Goal: Information Seeking & Learning: Learn about a topic

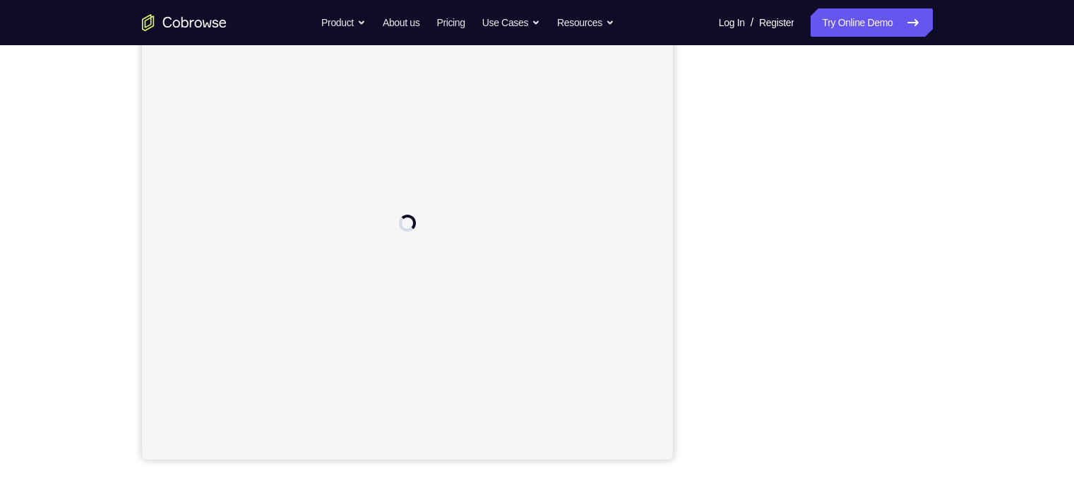
drag, startPoint x: 862, startPoint y: 4, endPoint x: 705, endPoint y: 133, distance: 203.6
click at [706, 133] on div at bounding box center [819, 243] width 226 height 434
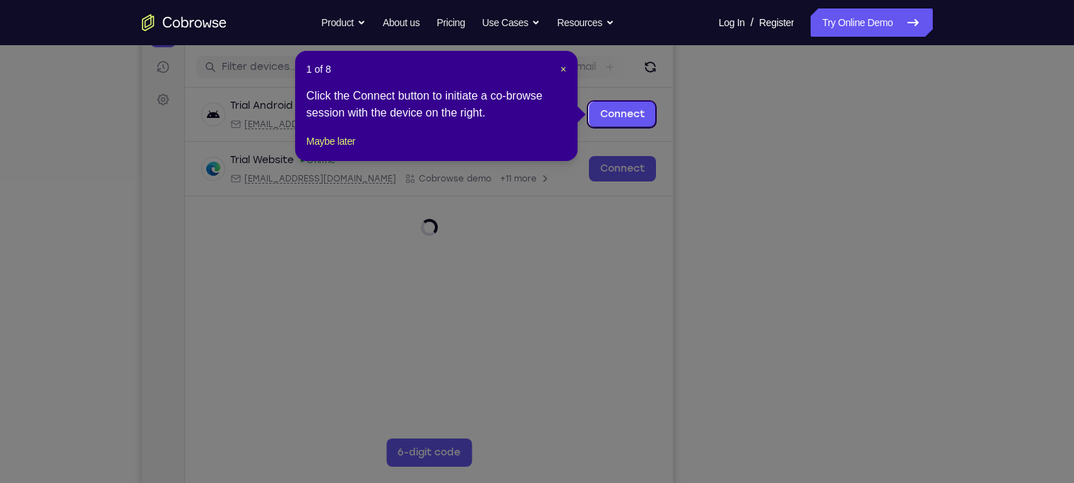
click at [870, 404] on icon at bounding box center [543, 241] width 1087 height 483
click at [564, 70] on span "×" at bounding box center [563, 69] width 6 height 11
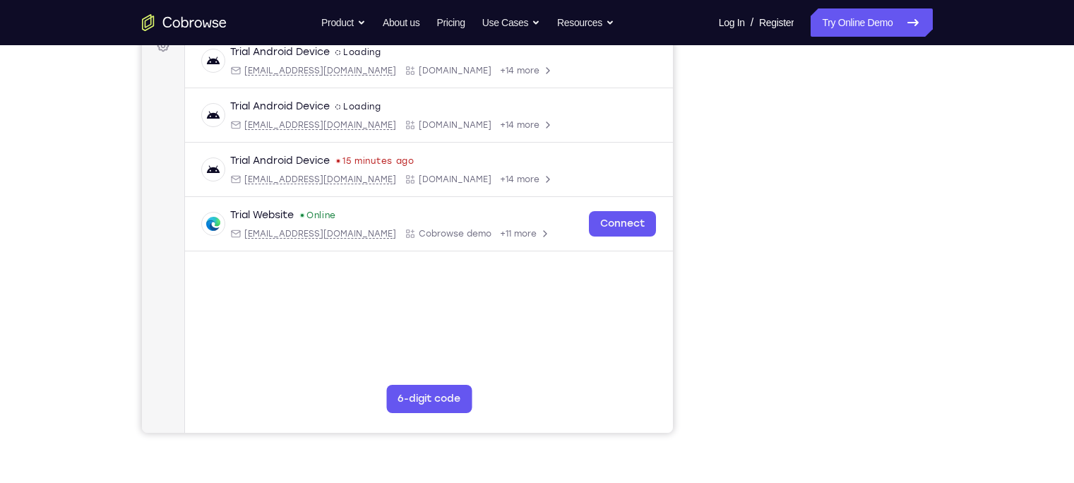
scroll to position [223, 0]
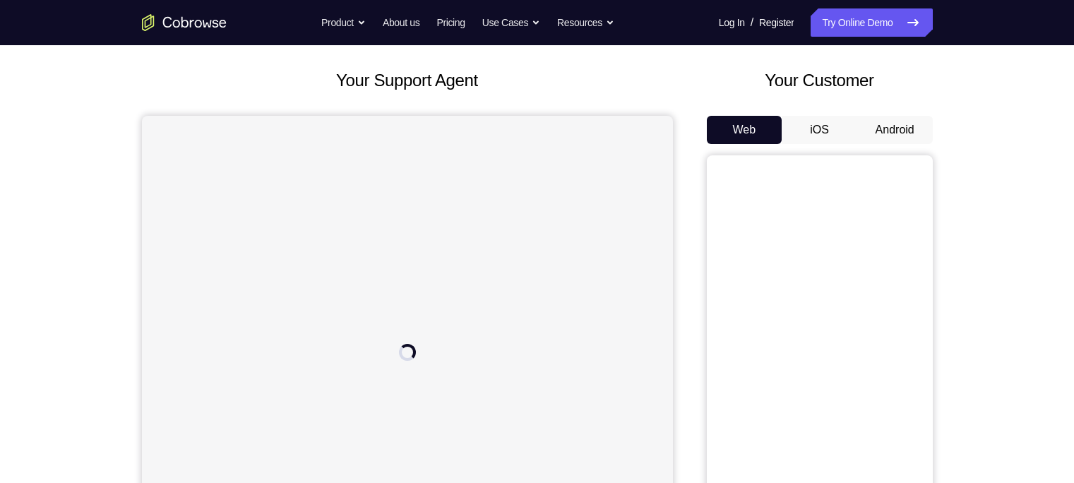
scroll to position [67, 0]
click at [922, 121] on button "Android" at bounding box center [895, 130] width 76 height 28
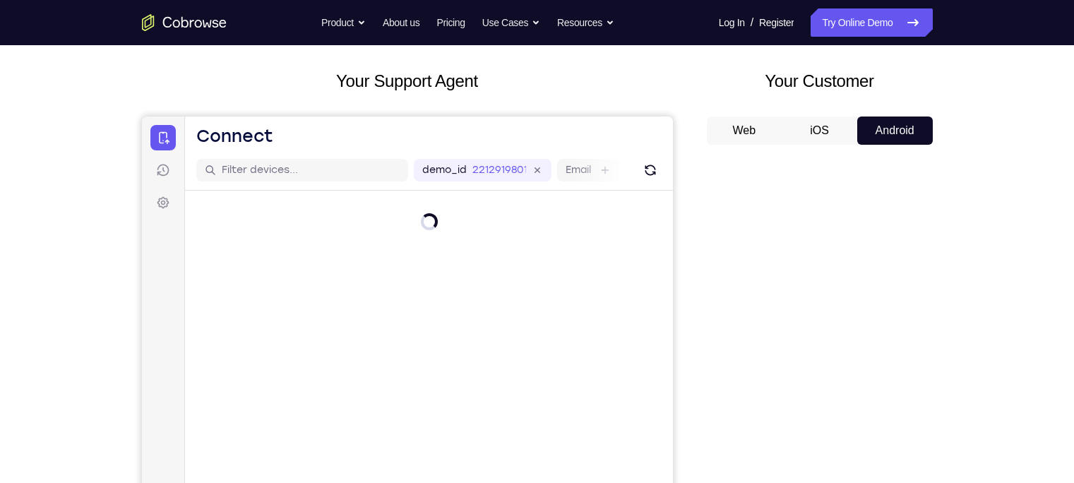
scroll to position [119, 0]
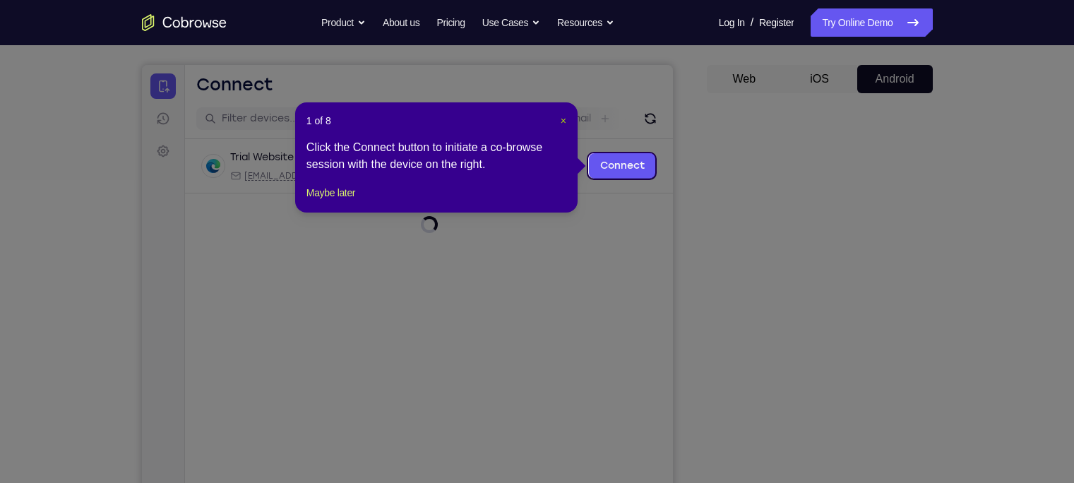
click at [565, 121] on span "×" at bounding box center [563, 120] width 6 height 11
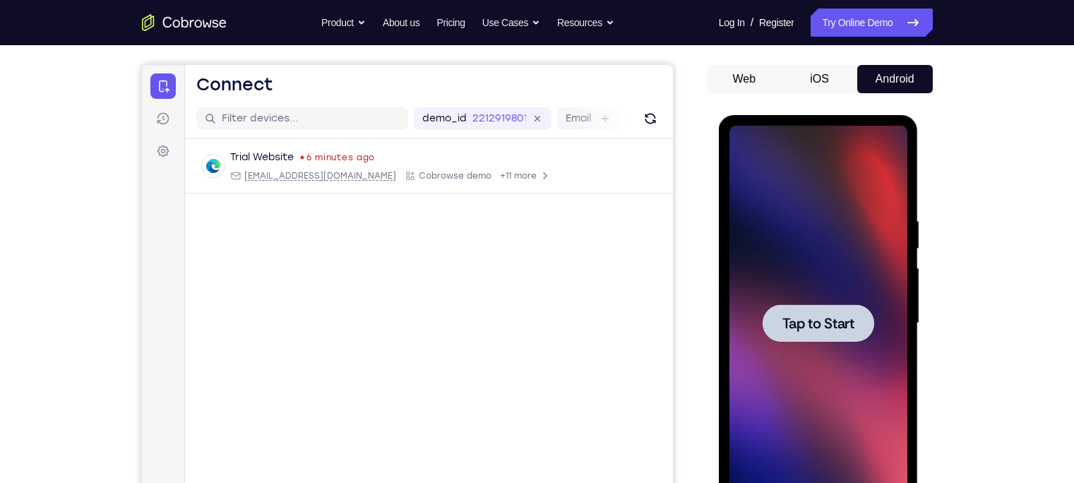
scroll to position [0, 0]
click at [814, 332] on div at bounding box center [818, 322] width 112 height 37
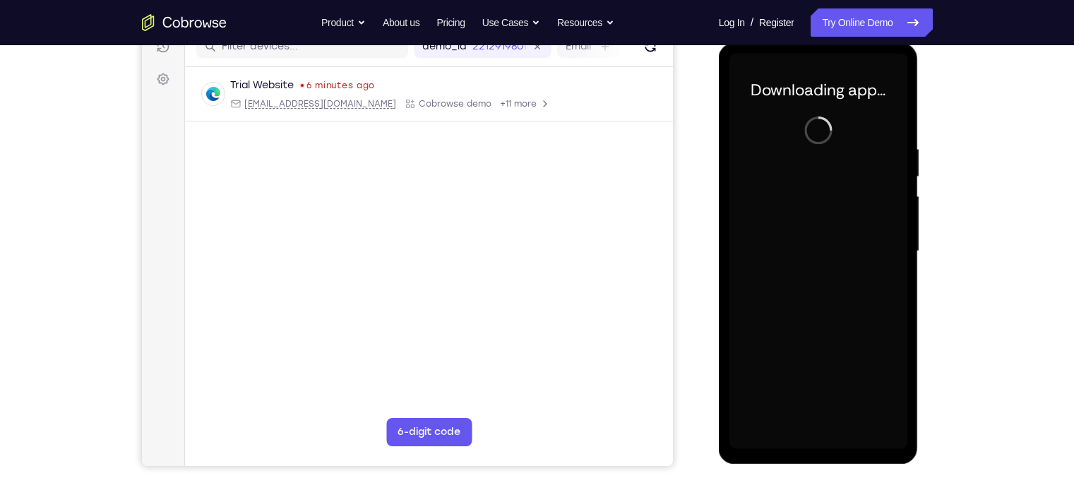
scroll to position [193, 0]
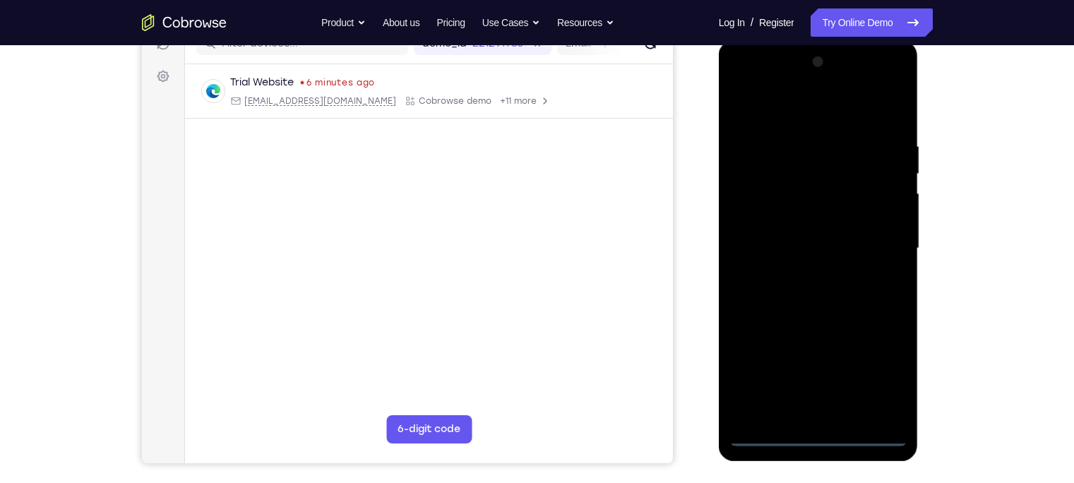
click at [812, 438] on div at bounding box center [818, 248] width 178 height 395
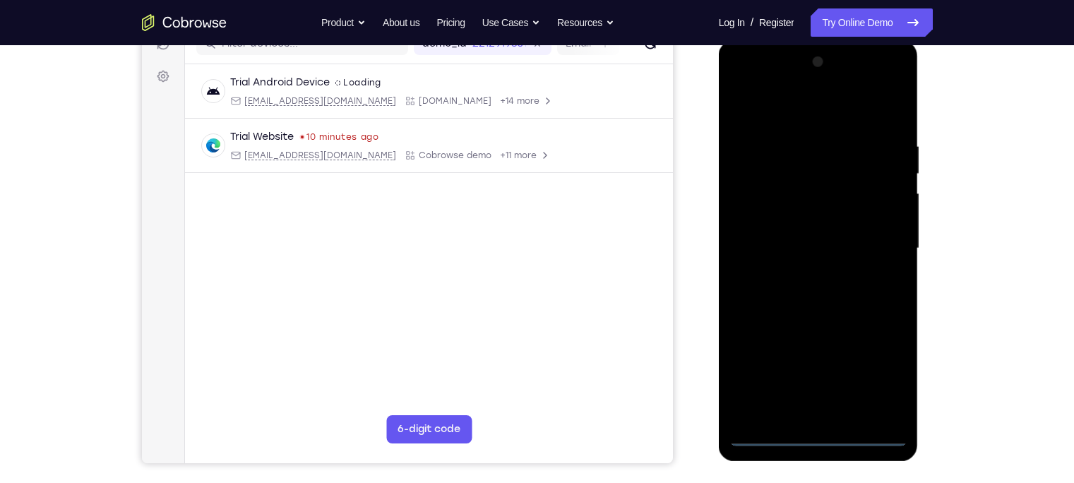
click at [889, 387] on div at bounding box center [818, 248] width 178 height 395
click at [822, 124] on div at bounding box center [818, 248] width 178 height 395
click at [877, 241] on div at bounding box center [818, 248] width 178 height 395
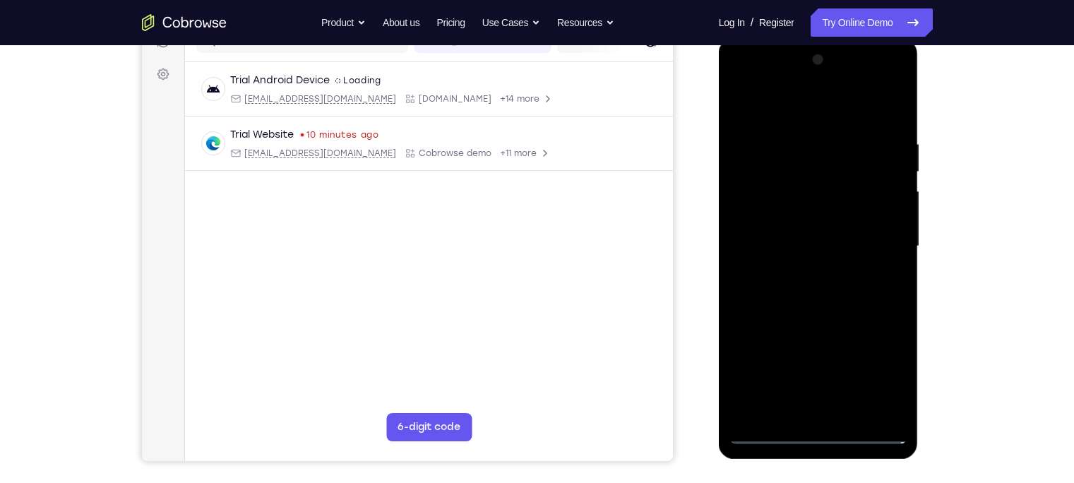
click at [802, 272] on div at bounding box center [818, 246] width 178 height 395
click at [786, 225] on div at bounding box center [818, 246] width 178 height 395
click at [798, 215] on div at bounding box center [818, 246] width 178 height 395
click at [789, 243] on div at bounding box center [818, 246] width 178 height 395
click at [889, 124] on div at bounding box center [818, 246] width 178 height 395
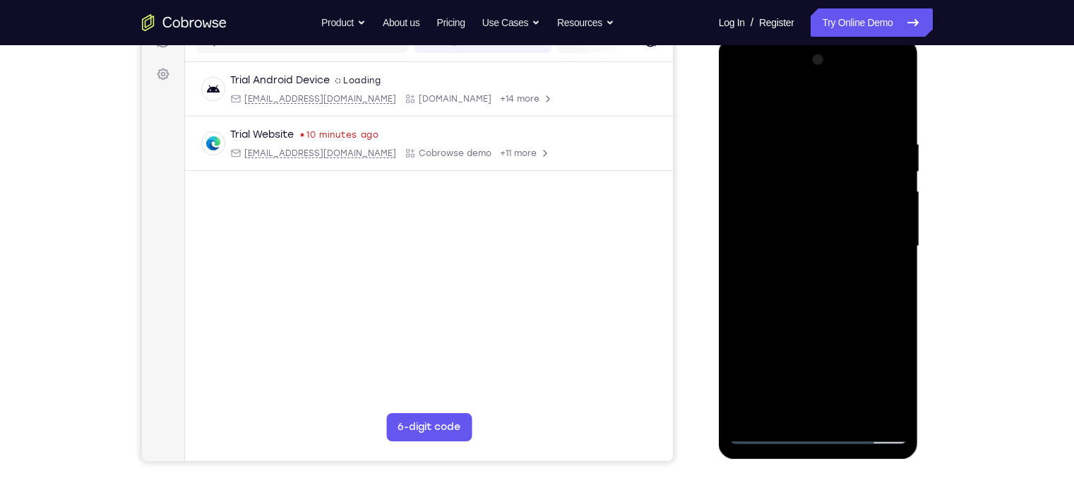
click at [888, 136] on div at bounding box center [818, 246] width 178 height 395
click at [891, 126] on div at bounding box center [818, 246] width 178 height 395
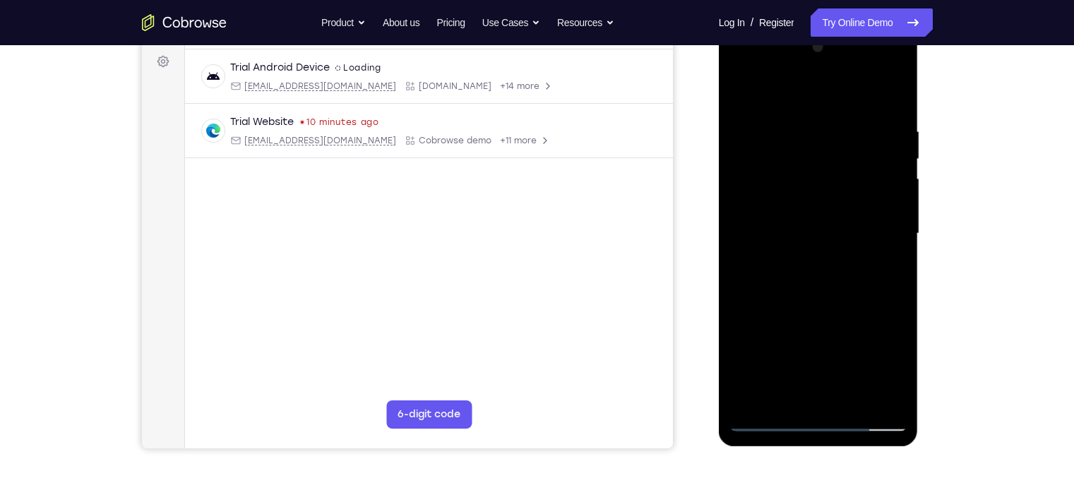
scroll to position [208, 0]
click at [881, 402] on div at bounding box center [818, 234] width 178 height 395
click at [746, 400] on div at bounding box center [818, 234] width 178 height 395
click at [889, 392] on div at bounding box center [818, 234] width 178 height 395
click at [735, 221] on div at bounding box center [818, 234] width 178 height 395
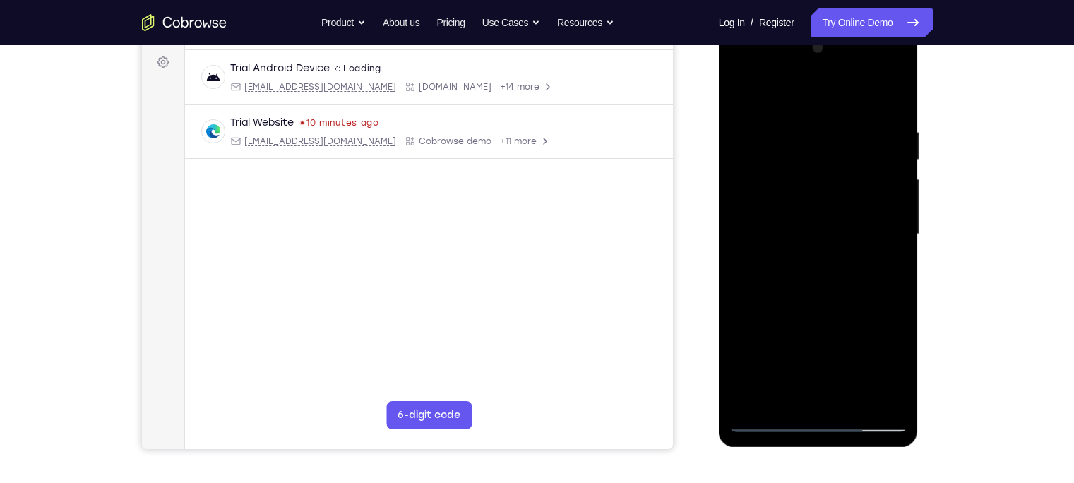
click at [889, 224] on div at bounding box center [818, 234] width 178 height 395
click at [814, 336] on div at bounding box center [818, 234] width 178 height 395
drag, startPoint x: 754, startPoint y: 315, endPoint x: 896, endPoint y: 311, distance: 141.2
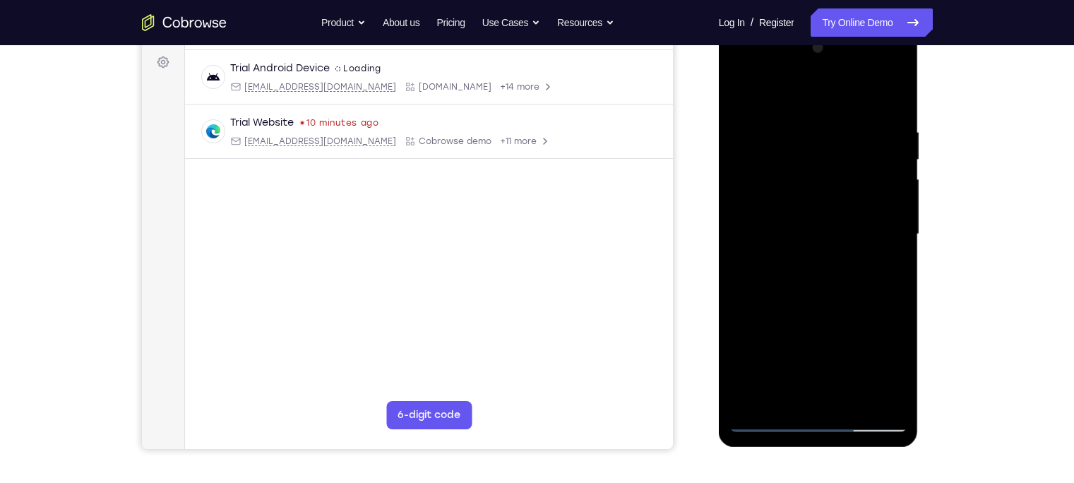
click at [896, 311] on div at bounding box center [818, 234] width 178 height 395
click at [751, 366] on div at bounding box center [818, 234] width 178 height 395
drag, startPoint x: 843, startPoint y: 260, endPoint x: 855, endPoint y: 181, distance: 79.2
click at [855, 181] on div at bounding box center [818, 234] width 178 height 395
drag, startPoint x: 836, startPoint y: 272, endPoint x: 846, endPoint y: 198, distance: 75.5
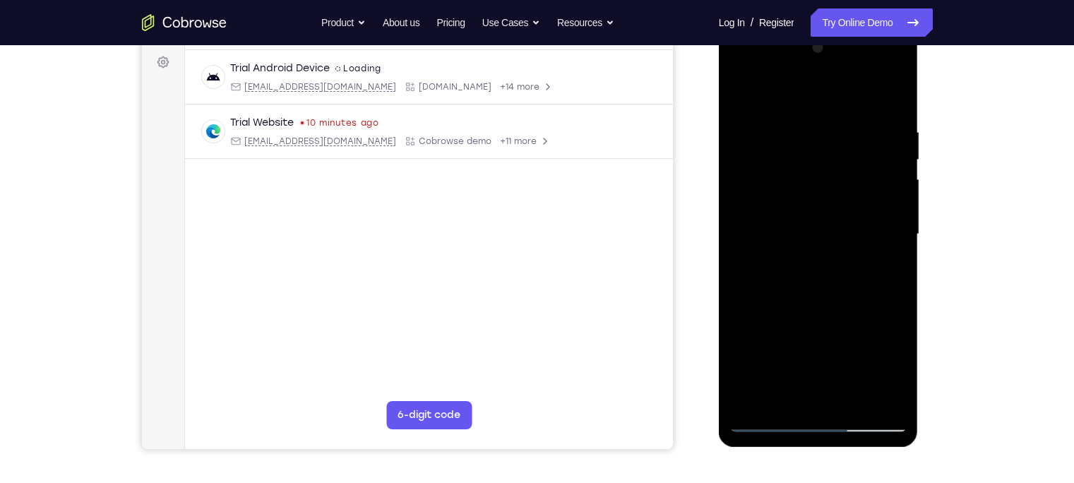
click at [846, 198] on div at bounding box center [818, 234] width 178 height 395
drag, startPoint x: 843, startPoint y: 282, endPoint x: 858, endPoint y: 198, distance: 85.3
click at [858, 198] on div at bounding box center [818, 234] width 178 height 395
drag, startPoint x: 851, startPoint y: 284, endPoint x: 852, endPoint y: 205, distance: 79.1
click at [852, 205] on div at bounding box center [818, 234] width 178 height 395
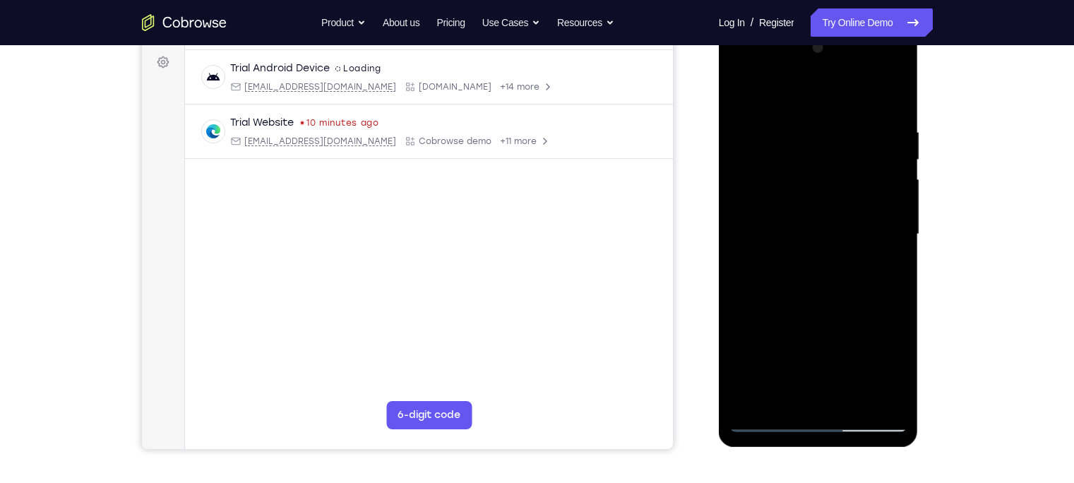
drag, startPoint x: 843, startPoint y: 267, endPoint x: 851, endPoint y: 198, distance: 69.7
click at [851, 198] on div at bounding box center [818, 234] width 178 height 395
drag, startPoint x: 836, startPoint y: 263, endPoint x: 846, endPoint y: 191, distance: 72.7
click at [846, 191] on div at bounding box center [818, 234] width 178 height 395
drag, startPoint x: 837, startPoint y: 282, endPoint x: 846, endPoint y: 199, distance: 83.7
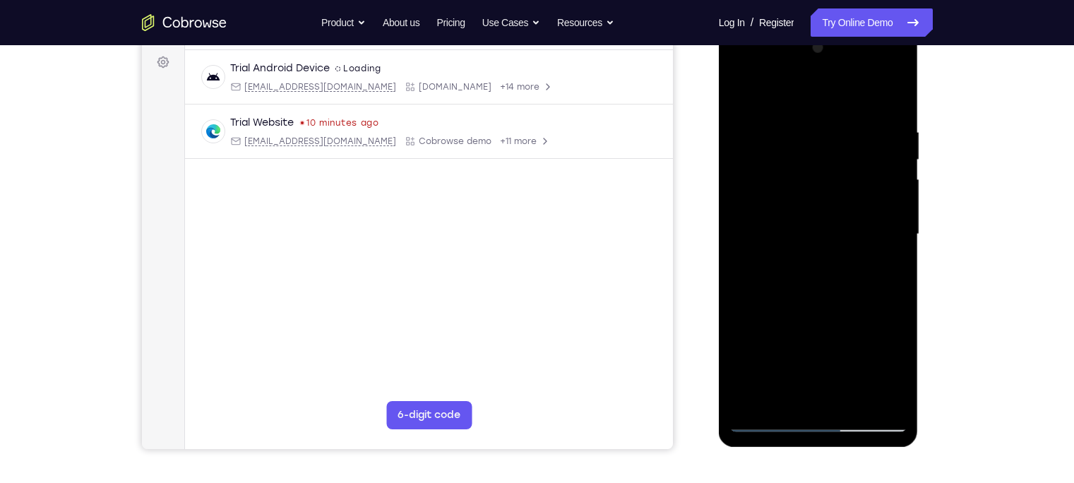
click at [846, 199] on div at bounding box center [818, 234] width 178 height 395
drag, startPoint x: 834, startPoint y: 278, endPoint x: 843, endPoint y: 201, distance: 77.4
click at [843, 201] on div at bounding box center [818, 234] width 178 height 395
drag, startPoint x: 843, startPoint y: 294, endPoint x: 852, endPoint y: 190, distance: 104.8
click at [852, 190] on div at bounding box center [818, 234] width 178 height 395
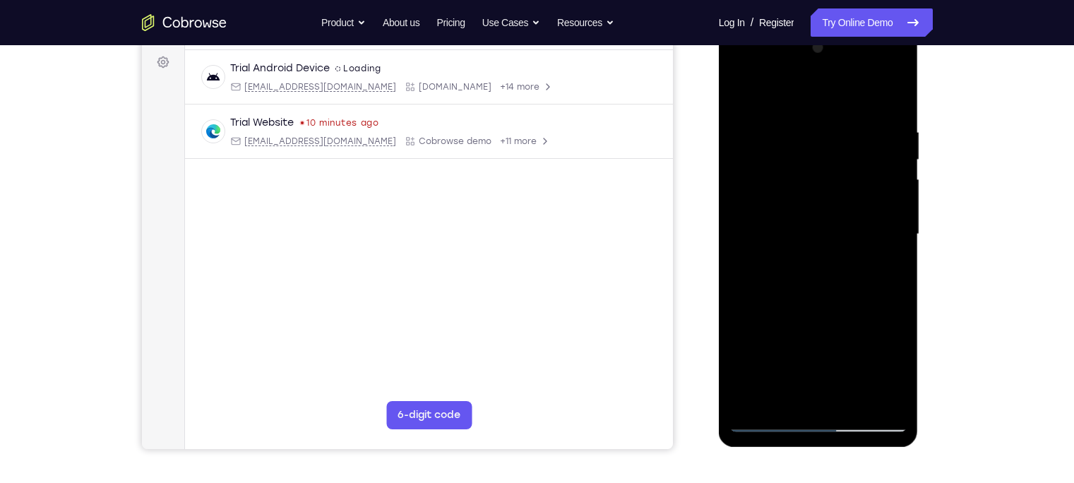
drag, startPoint x: 844, startPoint y: 291, endPoint x: 856, endPoint y: 174, distance: 118.5
click at [856, 174] on div at bounding box center [818, 234] width 178 height 395
drag, startPoint x: 848, startPoint y: 284, endPoint x: 854, endPoint y: 192, distance: 92.0
click at [854, 192] on div at bounding box center [818, 234] width 178 height 395
drag, startPoint x: 839, startPoint y: 282, endPoint x: 852, endPoint y: 184, distance: 99.6
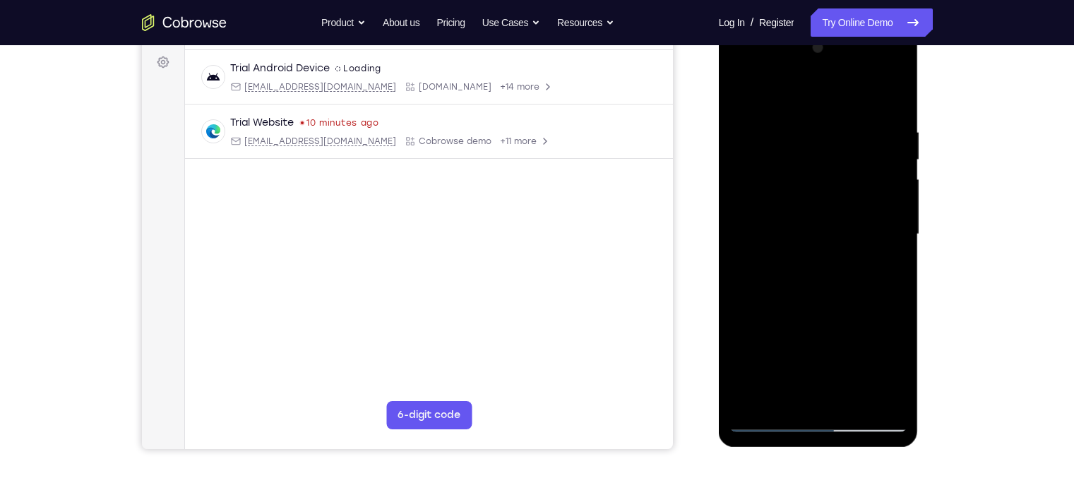
click at [852, 184] on div at bounding box center [818, 234] width 178 height 395
drag, startPoint x: 837, startPoint y: 282, endPoint x: 845, endPoint y: 239, distance: 43.1
click at [845, 239] on div at bounding box center [818, 234] width 178 height 395
drag, startPoint x: 841, startPoint y: 295, endPoint x: 855, endPoint y: 188, distance: 108.2
click at [855, 188] on div at bounding box center [818, 234] width 178 height 395
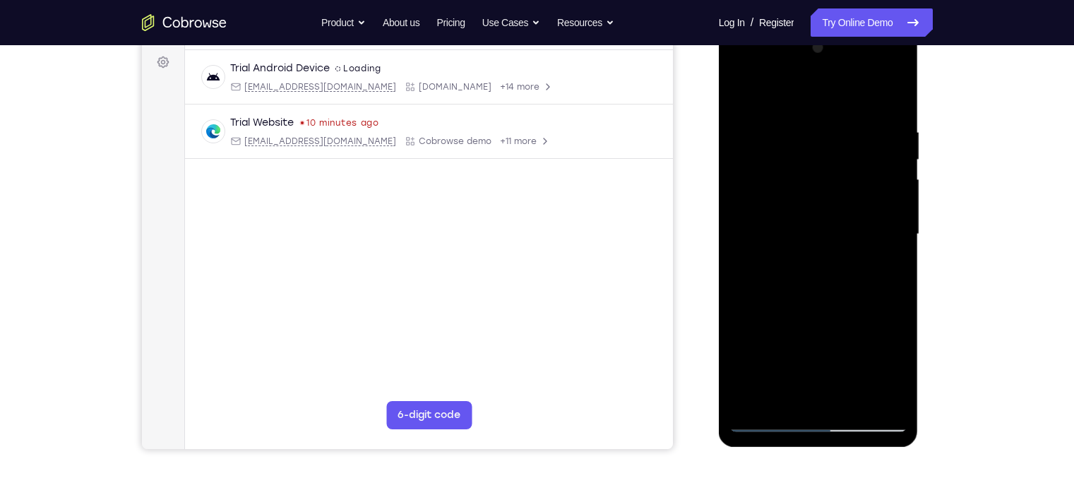
drag, startPoint x: 841, startPoint y: 273, endPoint x: 862, endPoint y: 159, distance: 116.3
click at [862, 159] on div at bounding box center [818, 234] width 178 height 395
drag, startPoint x: 846, startPoint y: 275, endPoint x: 860, endPoint y: 149, distance: 127.1
click at [860, 149] on div at bounding box center [818, 234] width 178 height 395
drag, startPoint x: 838, startPoint y: 287, endPoint x: 855, endPoint y: 145, distance: 143.7
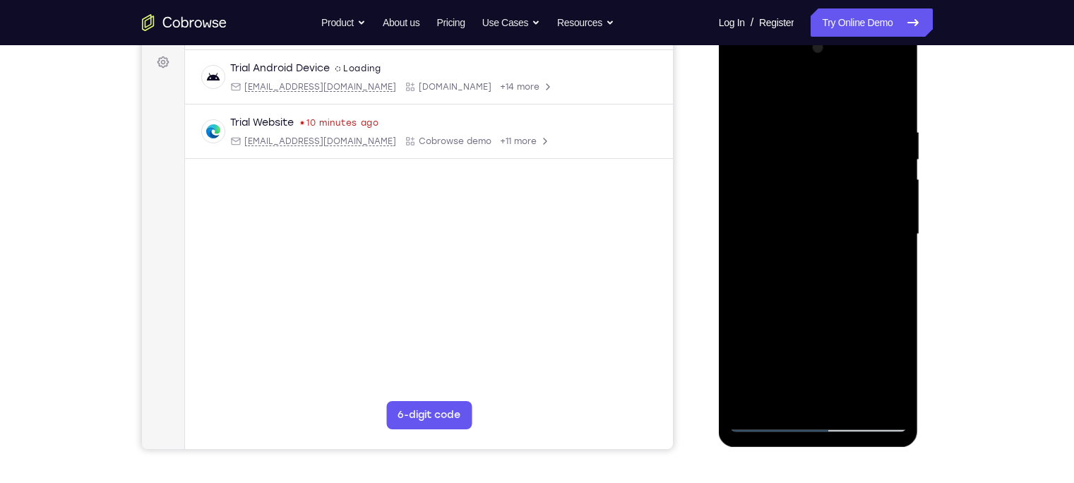
click at [855, 145] on div at bounding box center [818, 234] width 178 height 395
drag, startPoint x: 840, startPoint y: 289, endPoint x: 848, endPoint y: 246, distance: 43.1
click at [848, 246] on div at bounding box center [818, 234] width 178 height 395
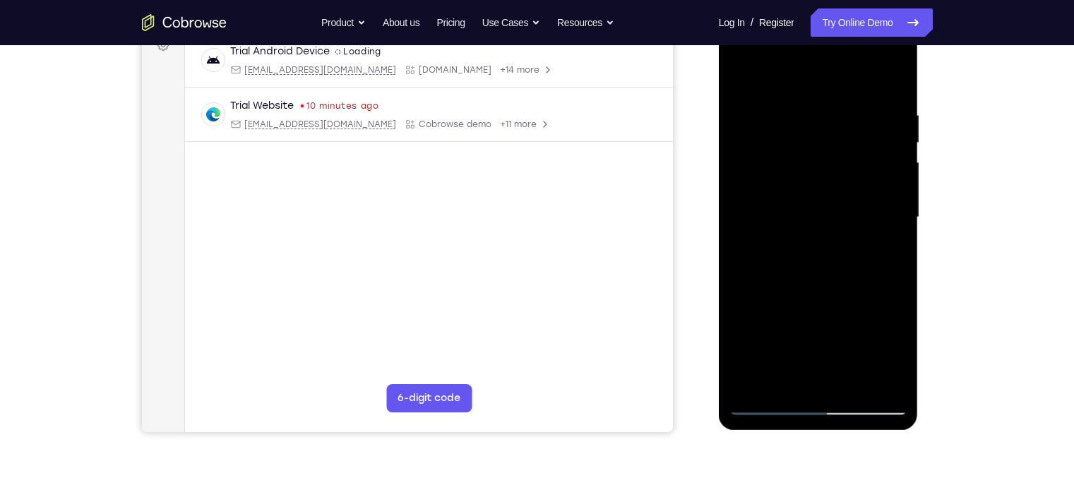
scroll to position [220, 0]
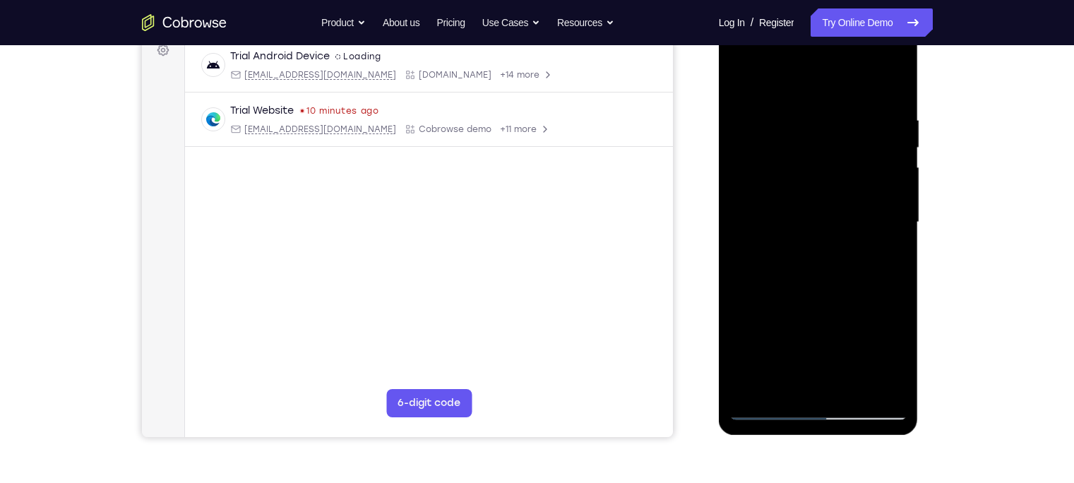
drag, startPoint x: 845, startPoint y: 279, endPoint x: 857, endPoint y: 164, distance: 115.7
click at [857, 164] on div at bounding box center [818, 222] width 178 height 395
drag, startPoint x: 846, startPoint y: 263, endPoint x: 854, endPoint y: 154, distance: 109.0
click at [854, 154] on div at bounding box center [818, 222] width 178 height 395
drag, startPoint x: 829, startPoint y: 292, endPoint x: 841, endPoint y: 197, distance: 96.1
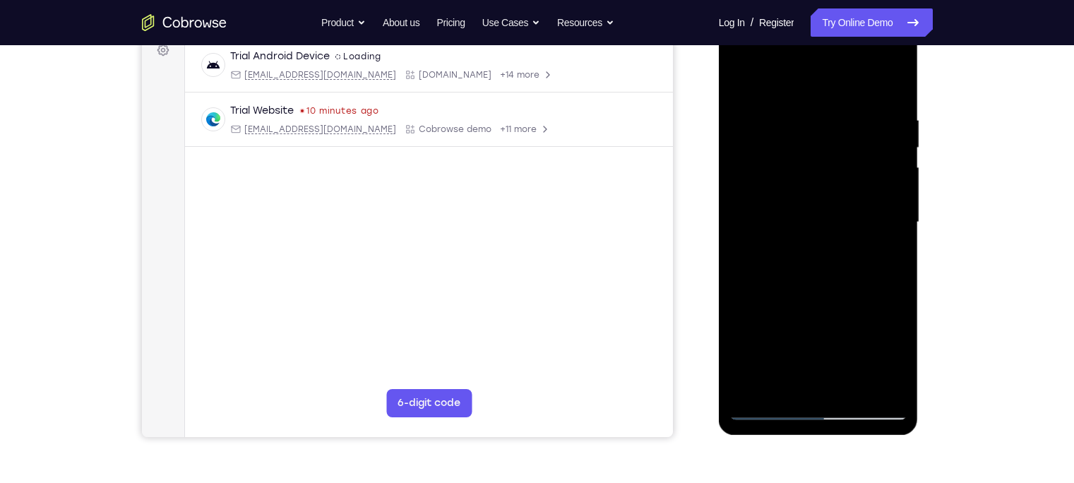
click at [841, 197] on div at bounding box center [818, 222] width 178 height 395
drag, startPoint x: 841, startPoint y: 269, endPoint x: 849, endPoint y: 127, distance: 142.1
click at [849, 127] on div at bounding box center [818, 222] width 178 height 395
drag, startPoint x: 834, startPoint y: 273, endPoint x: 841, endPoint y: 131, distance: 142.7
click at [841, 131] on div at bounding box center [818, 222] width 178 height 395
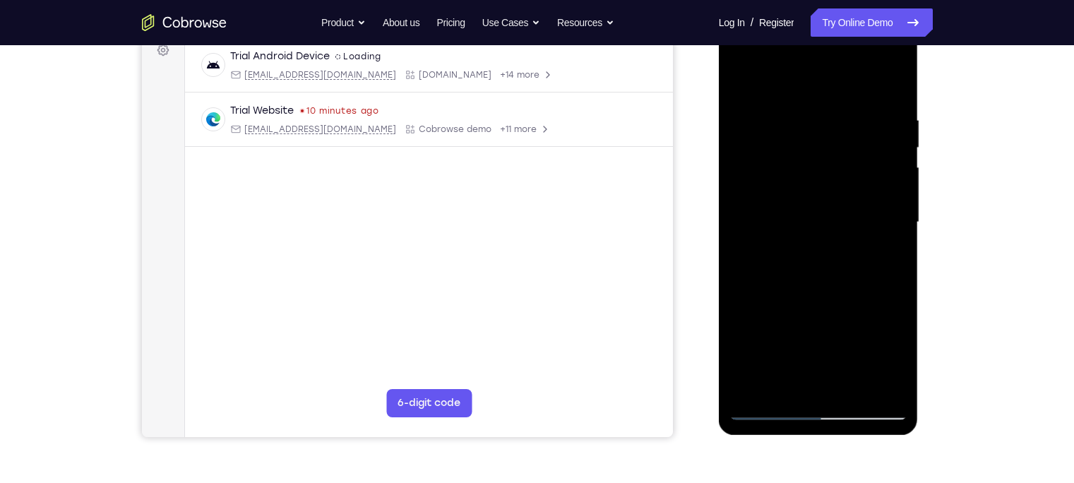
drag, startPoint x: 835, startPoint y: 274, endPoint x: 842, endPoint y: 130, distance: 144.2
click at [842, 130] on div at bounding box center [818, 222] width 178 height 395
click at [760, 135] on div at bounding box center [818, 222] width 178 height 395
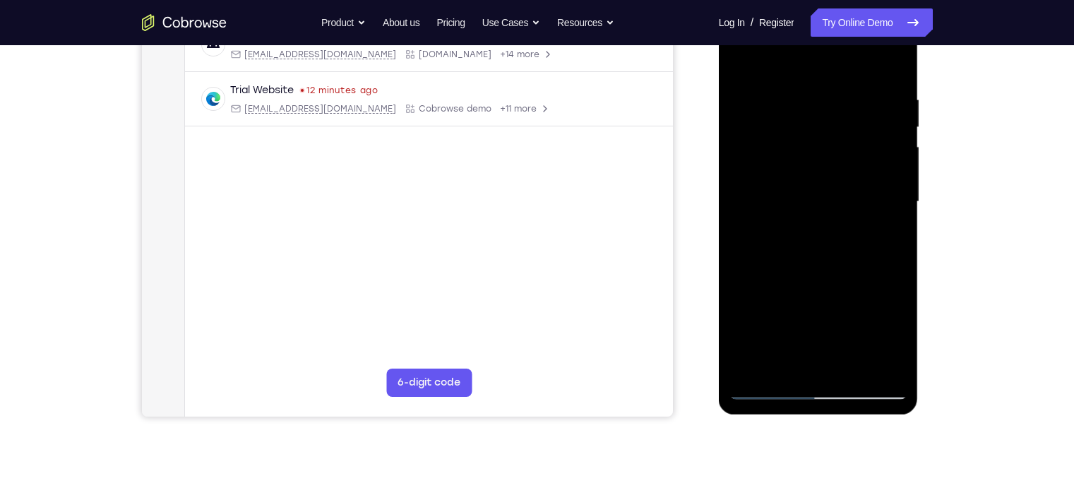
scroll to position [234, 0]
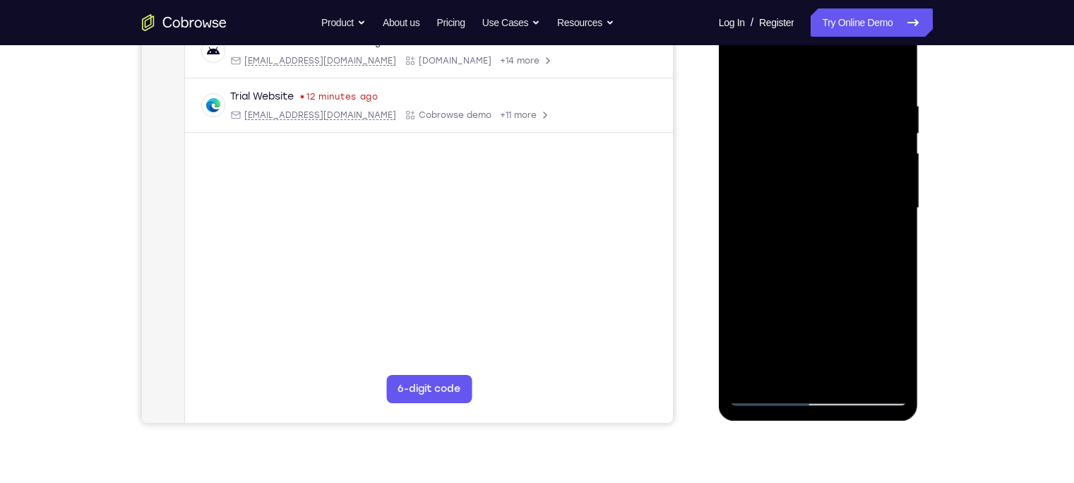
drag, startPoint x: 771, startPoint y: 169, endPoint x: 921, endPoint y: 193, distance: 151.5
click at [920, 193] on html "Online web based iOS Simulators and Android Emulators. Run iPhone, iPad, Mobile…" at bounding box center [818, 211] width 201 height 423
drag, startPoint x: 769, startPoint y: 204, endPoint x: 862, endPoint y: 208, distance: 92.5
click at [862, 208] on div at bounding box center [818, 208] width 178 height 395
click at [886, 194] on div at bounding box center [818, 208] width 178 height 395
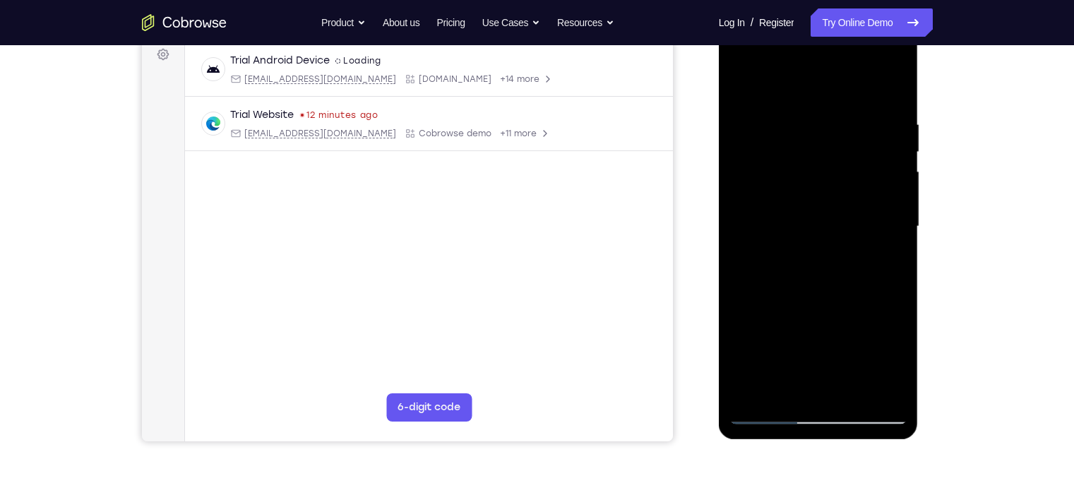
scroll to position [212, 0]
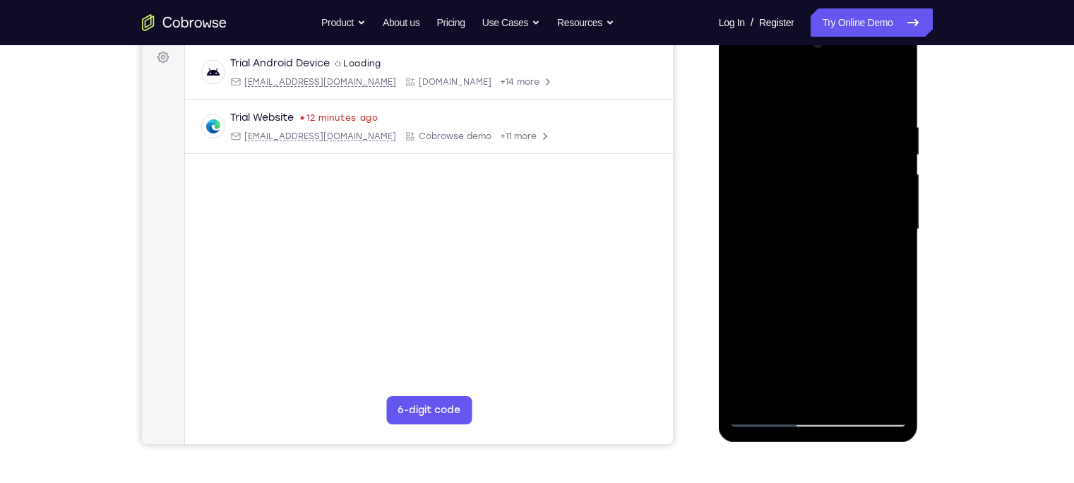
click at [889, 193] on div at bounding box center [818, 229] width 178 height 395
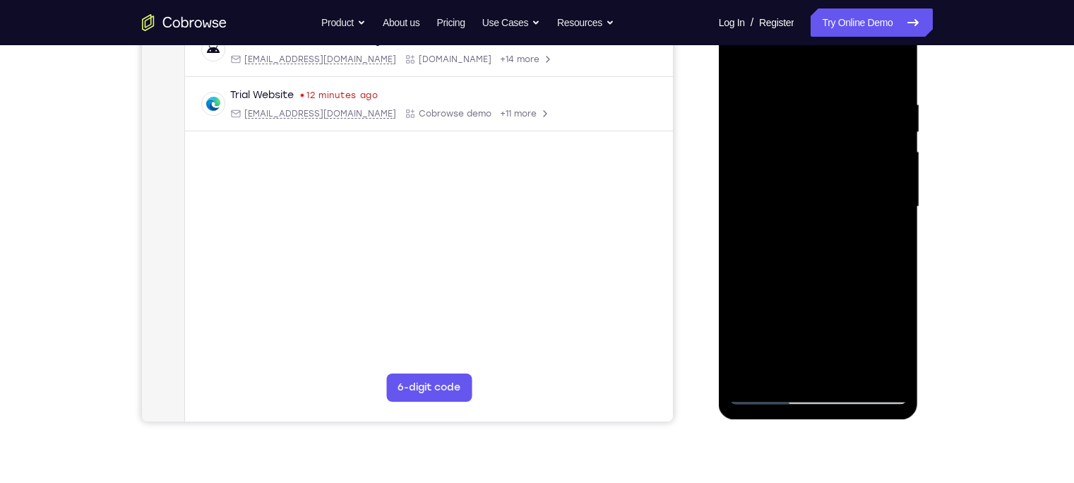
scroll to position [236, 0]
click at [888, 212] on div at bounding box center [818, 205] width 178 height 395
click at [885, 184] on div at bounding box center [818, 205] width 178 height 395
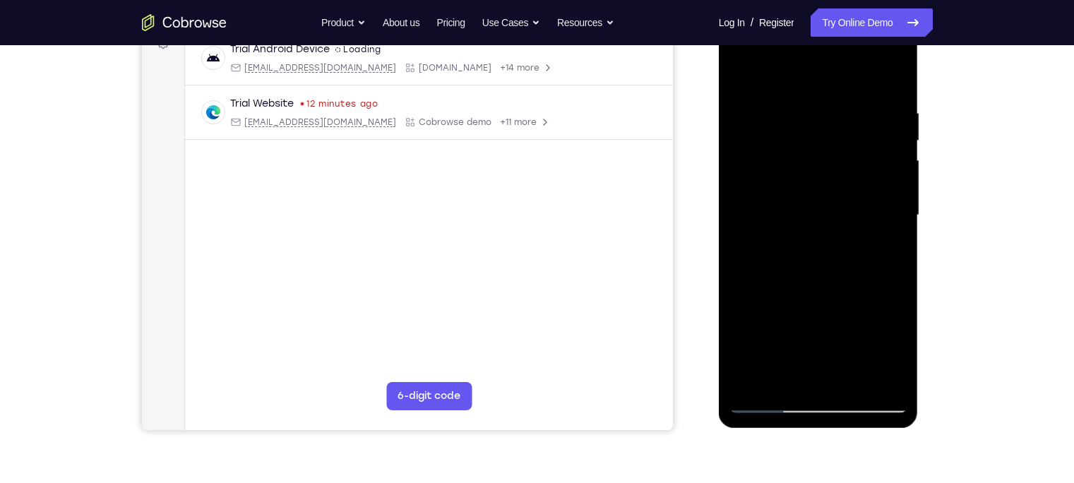
scroll to position [228, 0]
click at [902, 175] on div at bounding box center [818, 213] width 178 height 395
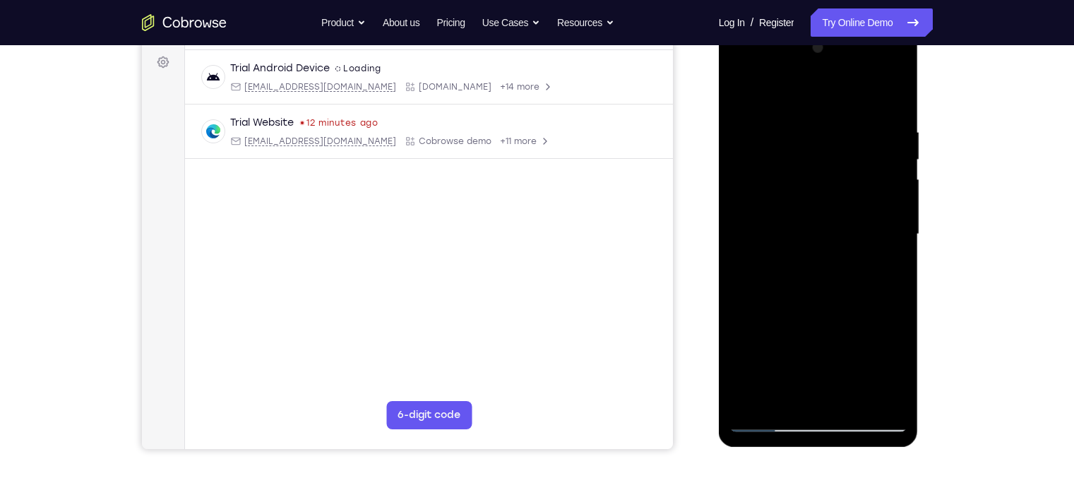
scroll to position [220, 0]
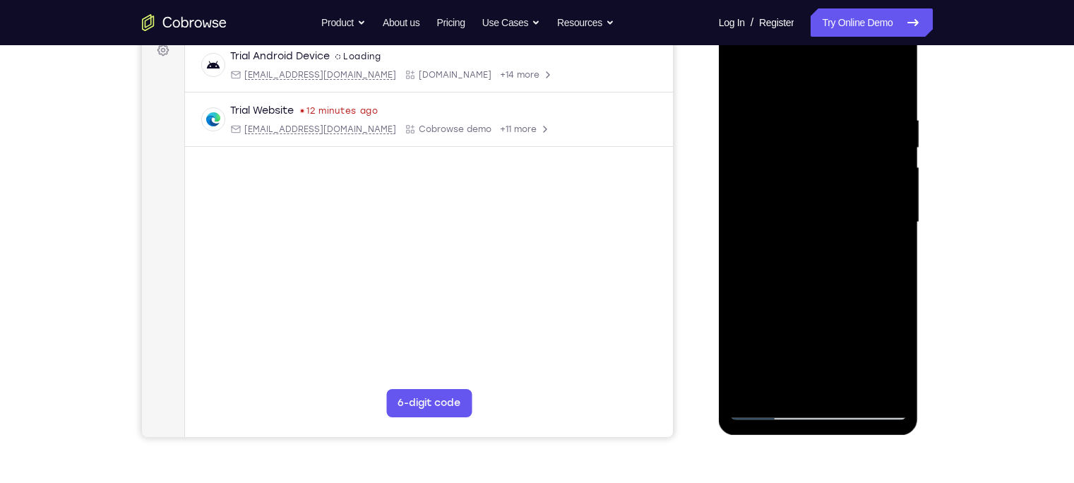
click at [897, 184] on div at bounding box center [818, 222] width 178 height 395
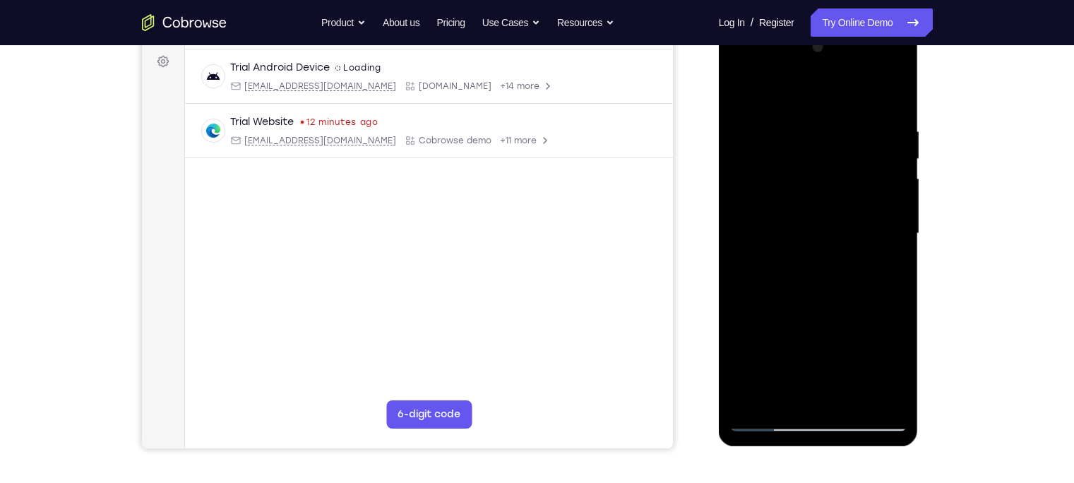
scroll to position [212, 0]
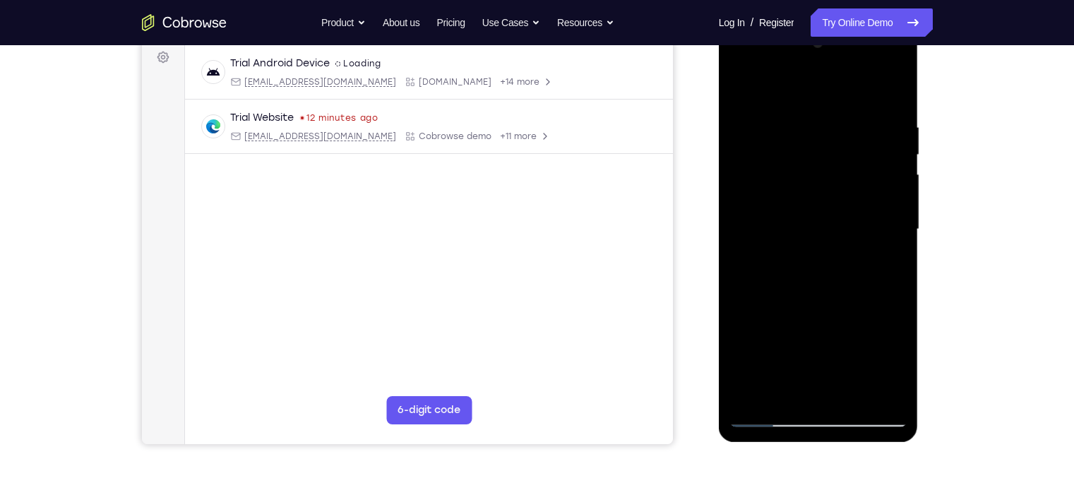
click at [811, 265] on div at bounding box center [818, 229] width 178 height 395
click at [891, 198] on div at bounding box center [818, 229] width 178 height 395
click at [818, 266] on div at bounding box center [818, 229] width 178 height 395
click at [898, 47] on div at bounding box center [818, 229] width 178 height 395
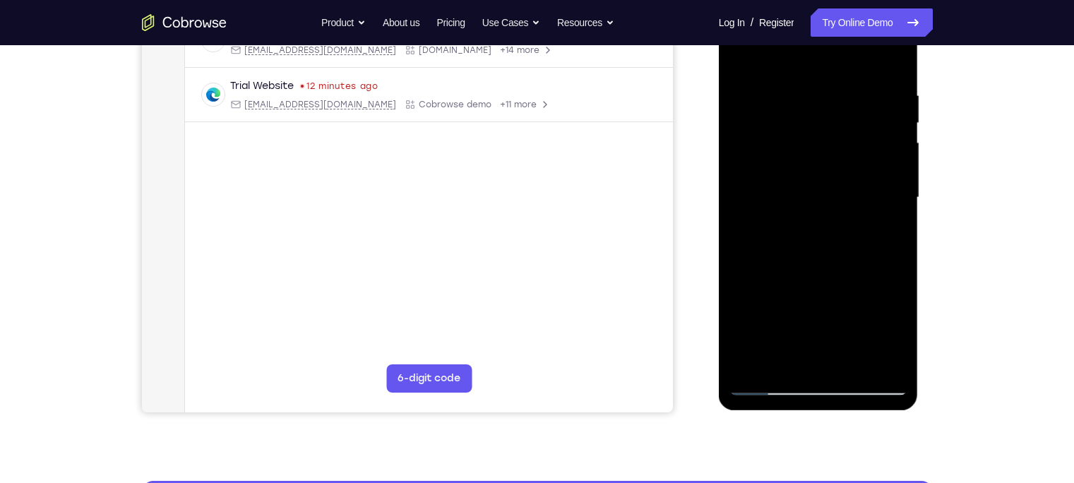
scroll to position [222, 0]
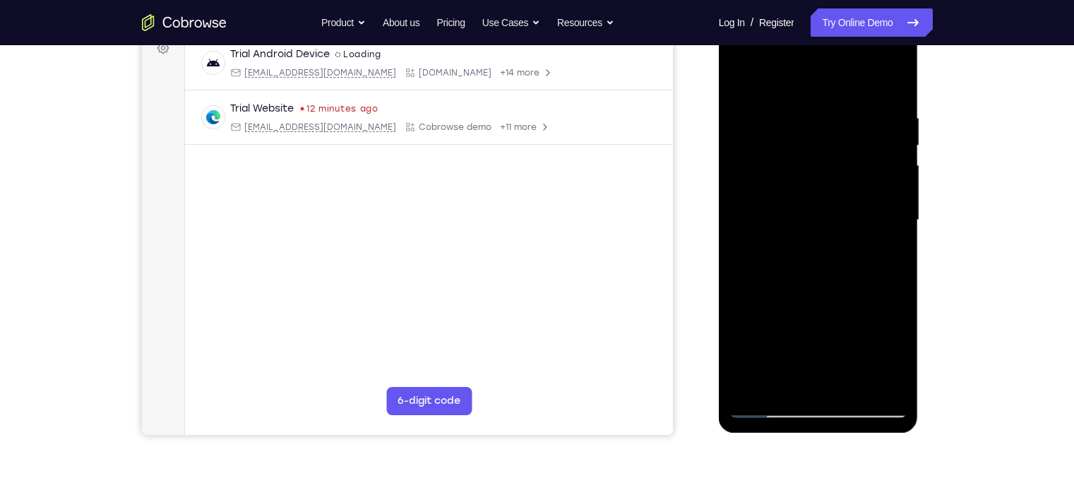
click at [753, 380] on div at bounding box center [818, 220] width 178 height 395
click at [795, 119] on div at bounding box center [818, 220] width 178 height 395
click at [889, 149] on div at bounding box center [818, 220] width 178 height 395
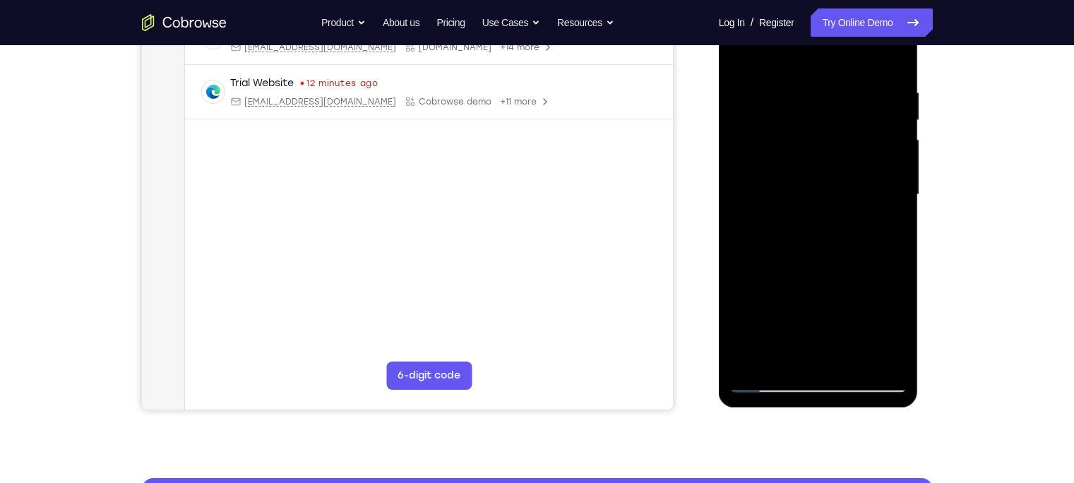
scroll to position [244, 0]
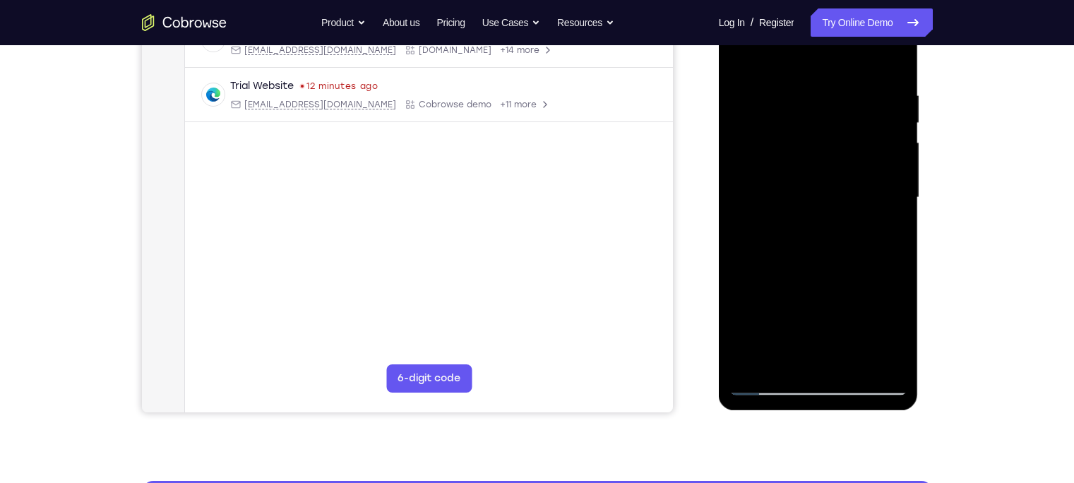
click at [898, 168] on div at bounding box center [818, 197] width 178 height 395
click at [886, 112] on div at bounding box center [818, 197] width 178 height 395
click at [892, 104] on div at bounding box center [818, 197] width 178 height 395
click at [742, 191] on div at bounding box center [818, 197] width 178 height 395
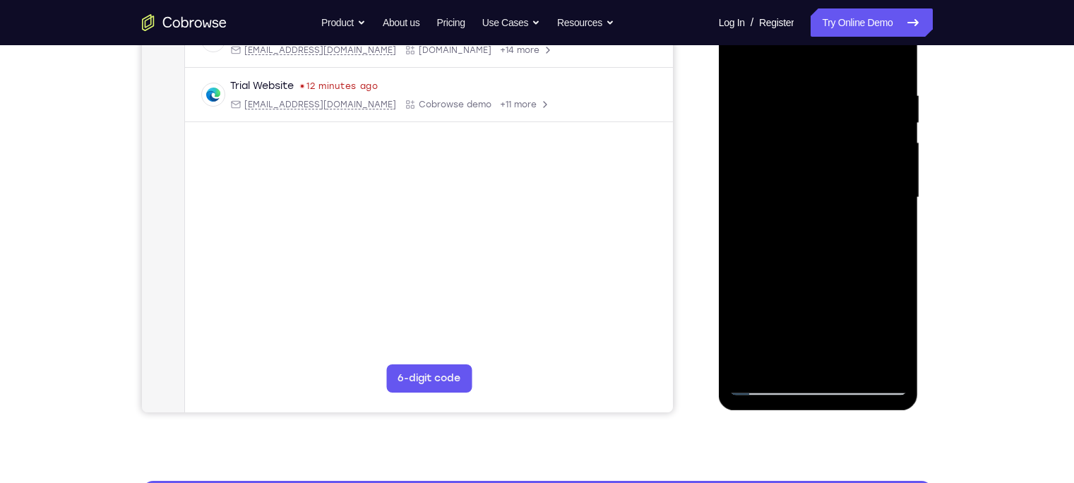
click at [891, 59] on div at bounding box center [818, 197] width 178 height 395
drag, startPoint x: 879, startPoint y: 79, endPoint x: 711, endPoint y: 92, distance: 169.2
click at [718, 92] on html "Online web based iOS Simulators and Android Emulators. Run iPhone, iPad, Mobile…" at bounding box center [818, 200] width 201 height 423
click at [792, 75] on div at bounding box center [818, 197] width 178 height 395
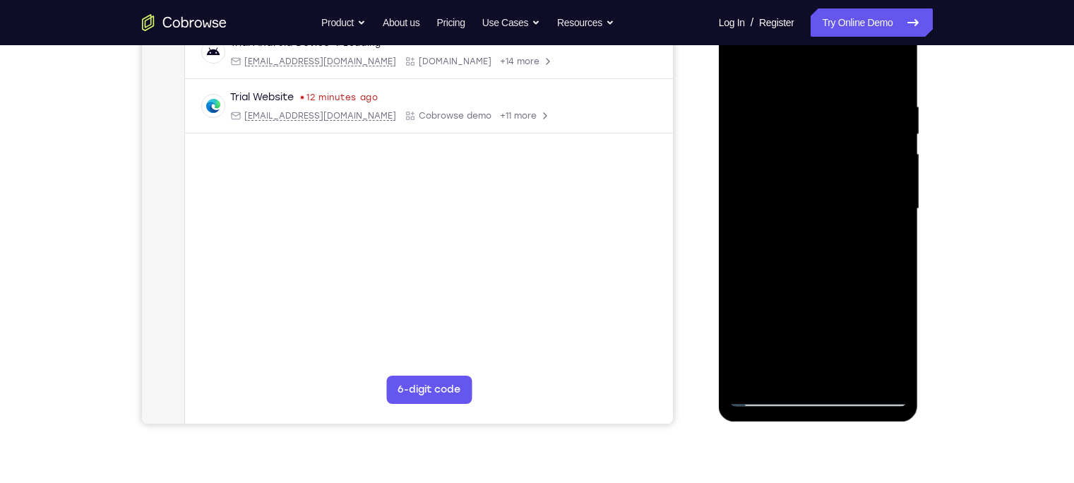
scroll to position [228, 0]
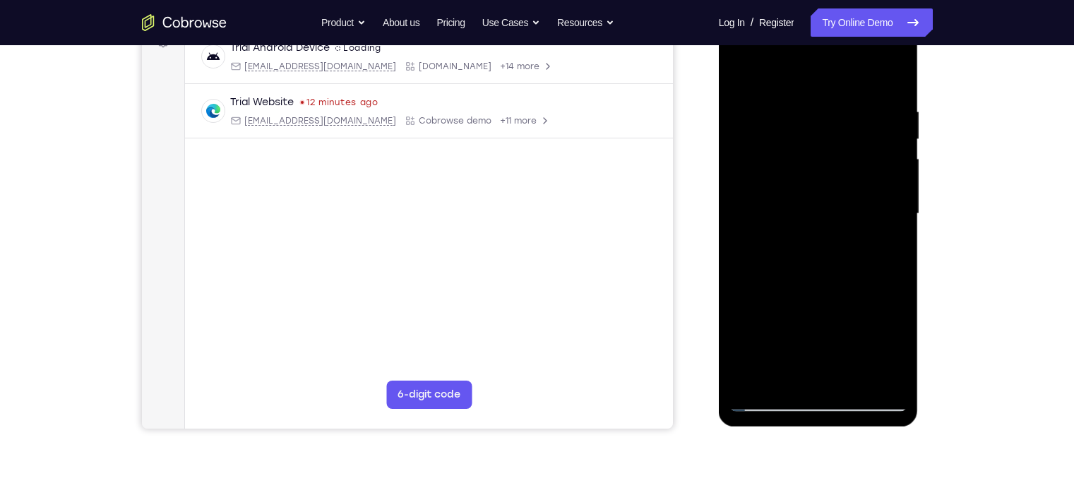
click at [890, 173] on div at bounding box center [818, 213] width 178 height 395
click at [894, 76] on div at bounding box center [818, 213] width 178 height 395
click at [848, 379] on div at bounding box center [818, 213] width 178 height 395
click at [804, 284] on div at bounding box center [818, 213] width 178 height 395
click at [854, 104] on div at bounding box center [818, 213] width 178 height 395
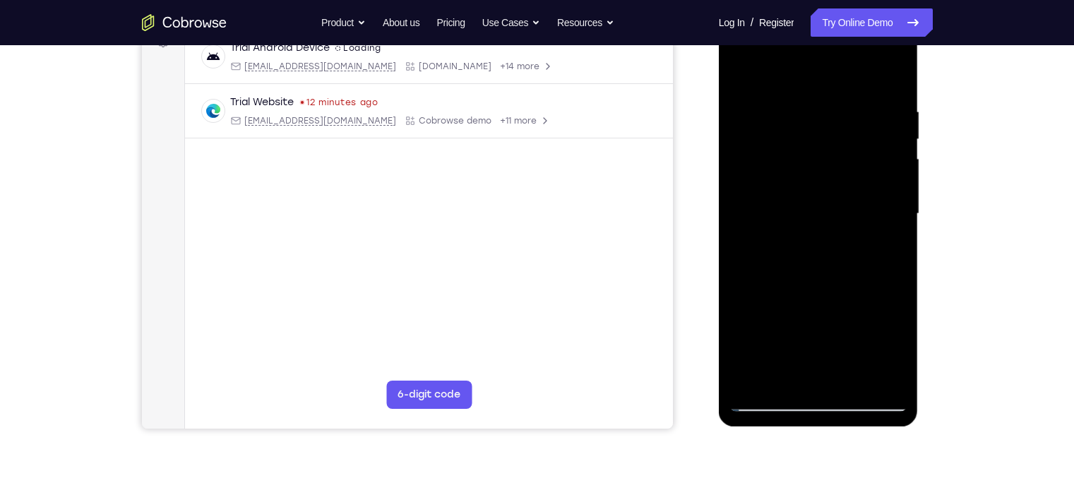
click at [849, 155] on div at bounding box center [818, 213] width 178 height 395
drag, startPoint x: 860, startPoint y: 133, endPoint x: 750, endPoint y: 146, distance: 111.5
click at [750, 146] on div at bounding box center [818, 213] width 178 height 395
drag, startPoint x: 807, startPoint y: 323, endPoint x: 827, endPoint y: 206, distance: 118.8
click at [827, 206] on div at bounding box center [818, 213] width 178 height 395
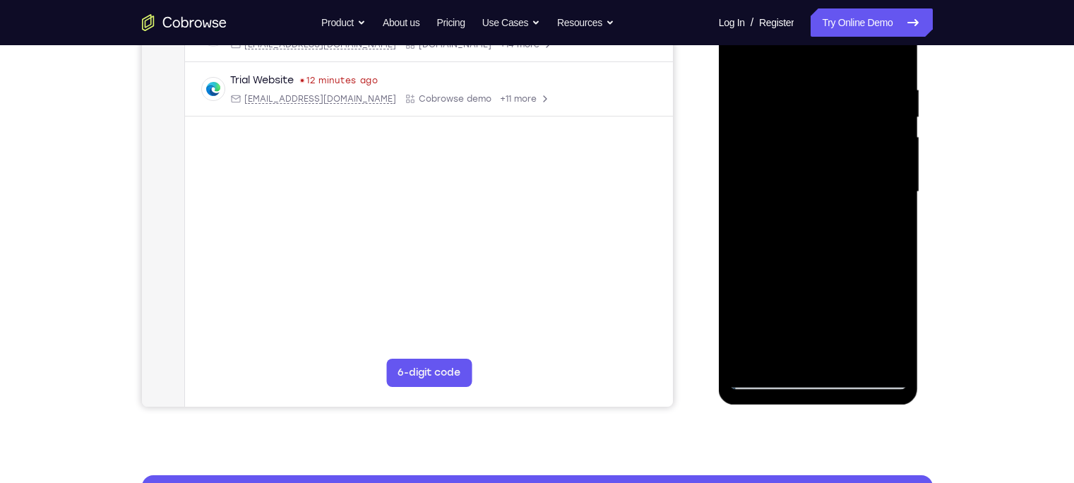
scroll to position [231, 0]
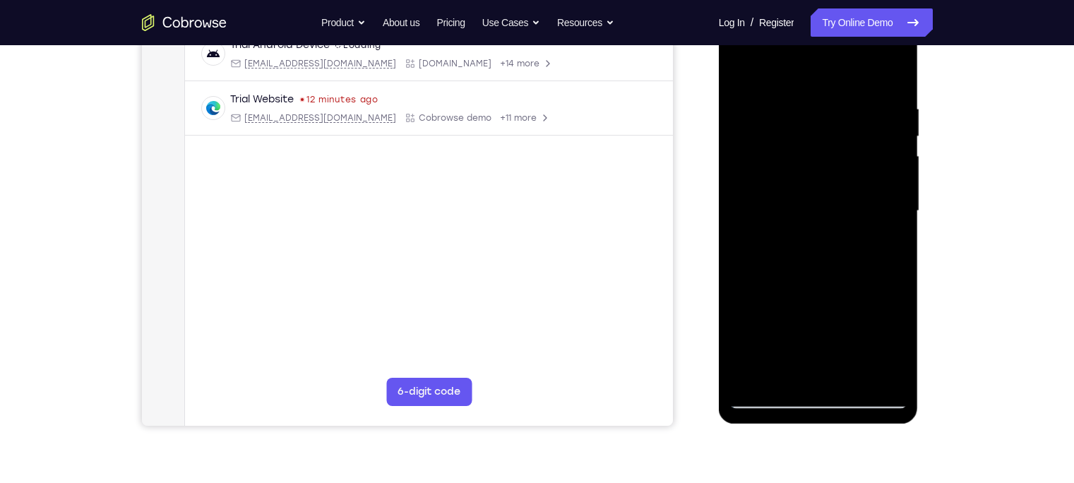
drag, startPoint x: 800, startPoint y: 248, endPoint x: 788, endPoint y: 327, distance: 80.0
click at [788, 327] on div at bounding box center [818, 210] width 178 height 395
drag, startPoint x: 812, startPoint y: 332, endPoint x: 816, endPoint y: 188, distance: 144.0
click at [816, 188] on div at bounding box center [818, 210] width 178 height 395
click at [774, 177] on div at bounding box center [818, 210] width 178 height 395
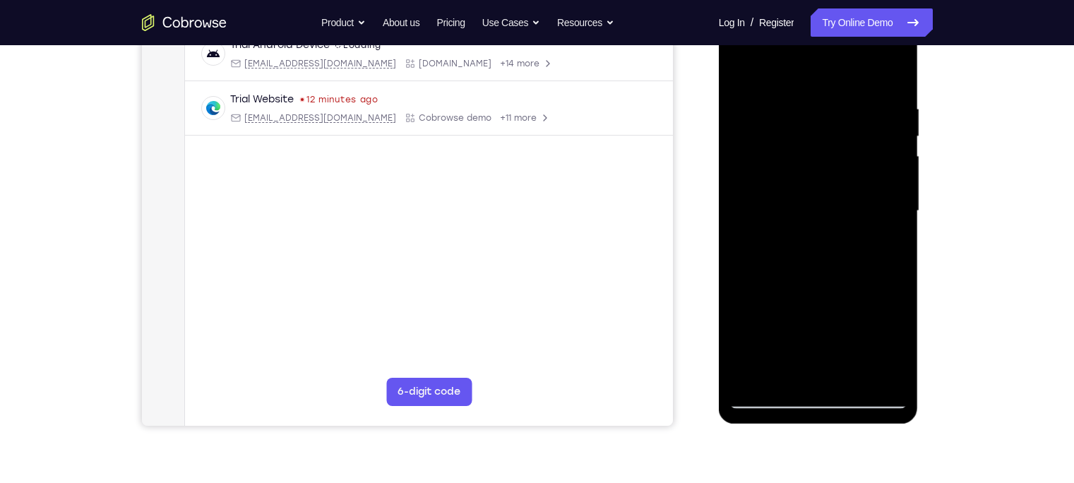
click at [791, 76] on div at bounding box center [818, 210] width 178 height 395
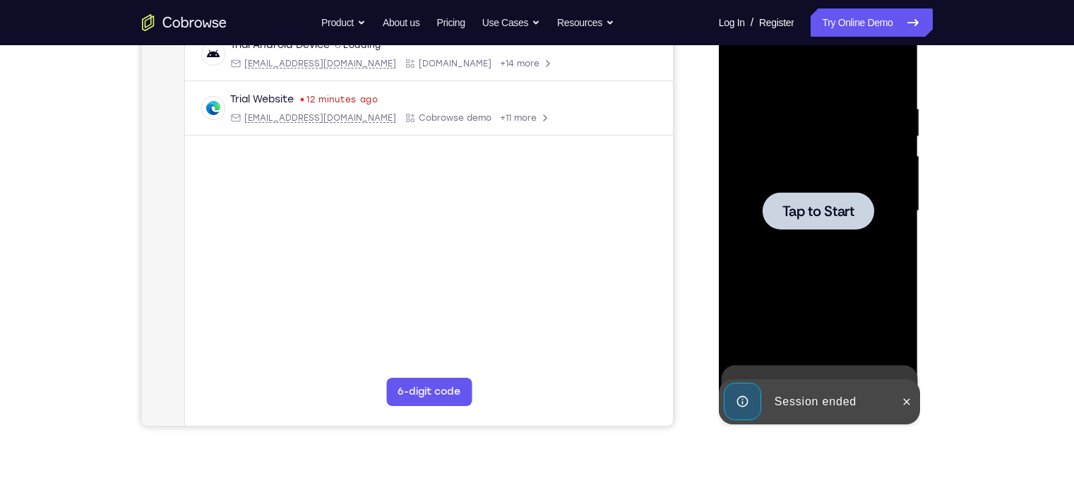
click at [793, 207] on span "Tap to Start" at bounding box center [818, 211] width 72 height 14
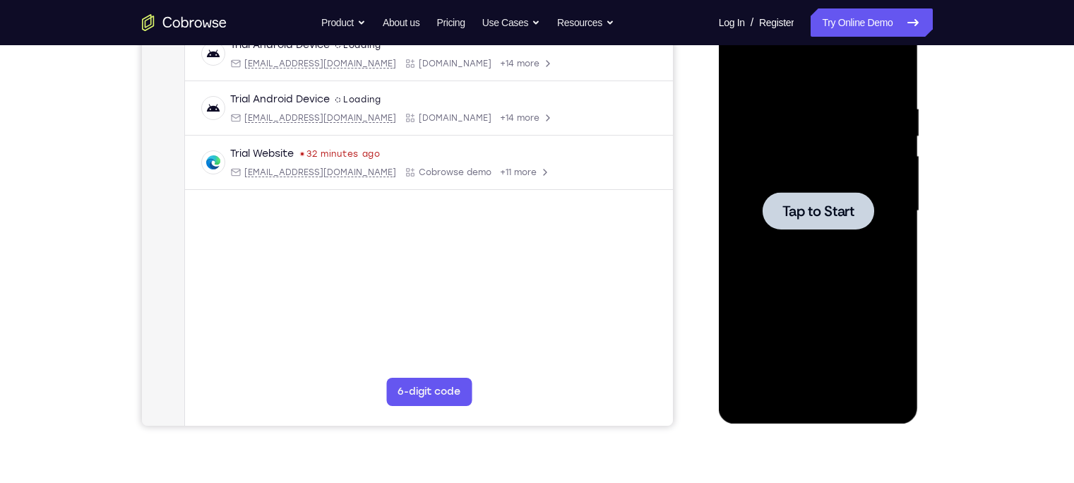
click at [786, 218] on span "Tap to Start" at bounding box center [818, 211] width 72 height 14
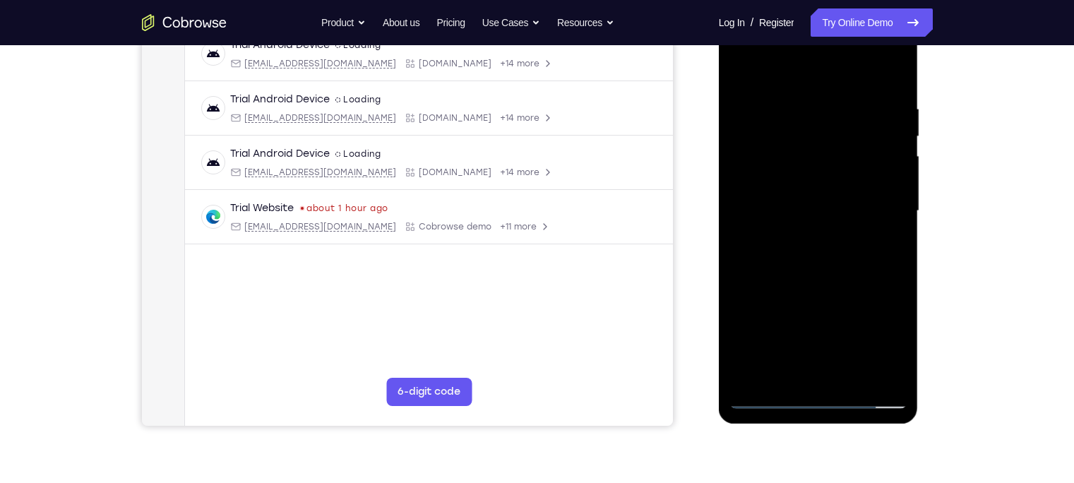
click at [816, 402] on div at bounding box center [818, 210] width 178 height 395
click at [883, 342] on div at bounding box center [818, 210] width 178 height 395
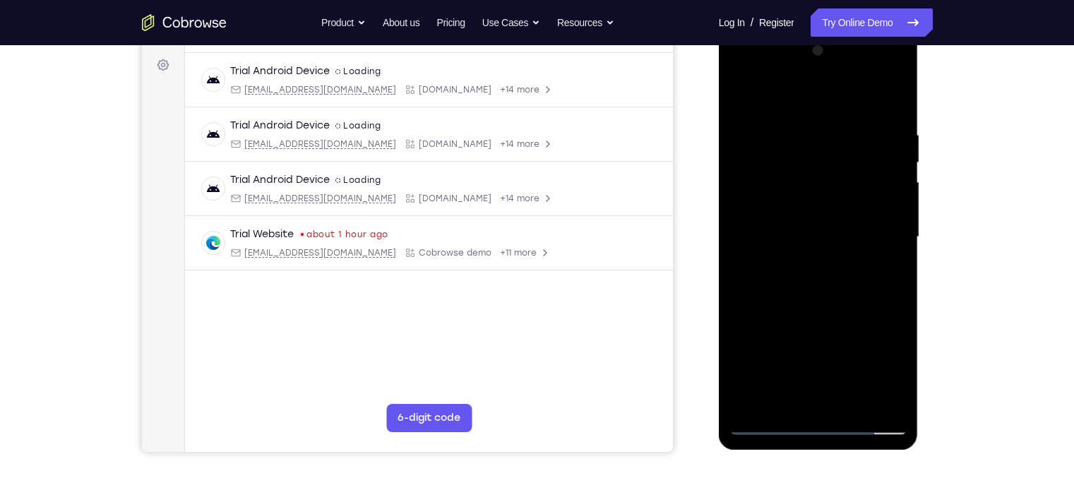
scroll to position [205, 0]
click at [774, 109] on div at bounding box center [818, 237] width 178 height 395
click at [791, 94] on div at bounding box center [818, 237] width 178 height 395
click at [876, 239] on div at bounding box center [818, 237] width 178 height 395
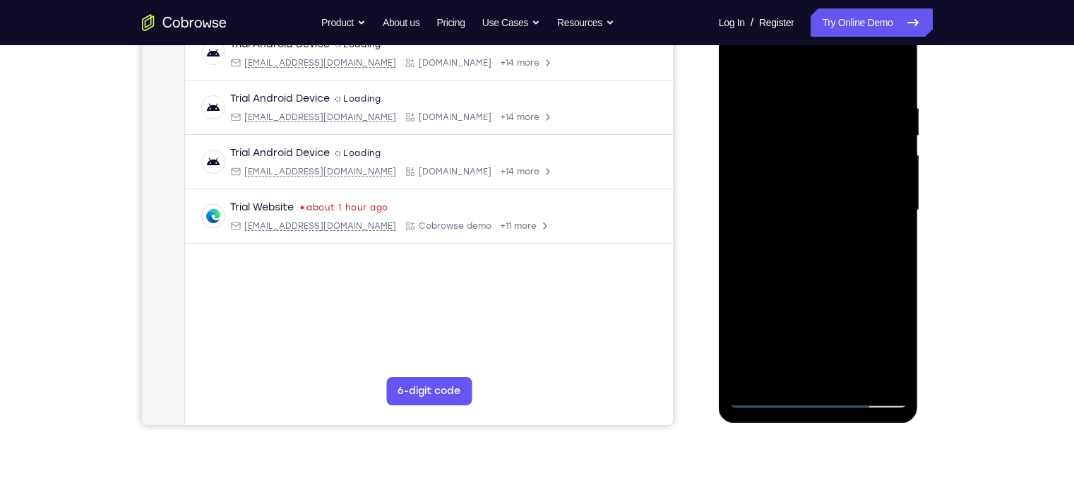
scroll to position [231, 0]
click at [807, 237] on div at bounding box center [818, 210] width 178 height 395
click at [797, 198] on div at bounding box center [818, 210] width 178 height 395
click at [814, 178] on div at bounding box center [818, 210] width 178 height 395
click at [807, 205] on div at bounding box center [818, 210] width 178 height 395
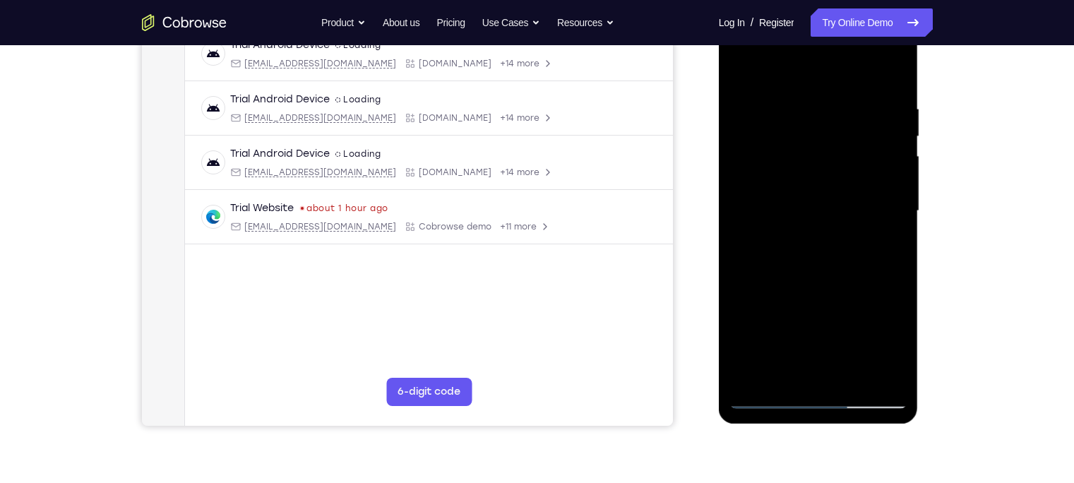
click at [793, 265] on div at bounding box center [818, 210] width 178 height 395
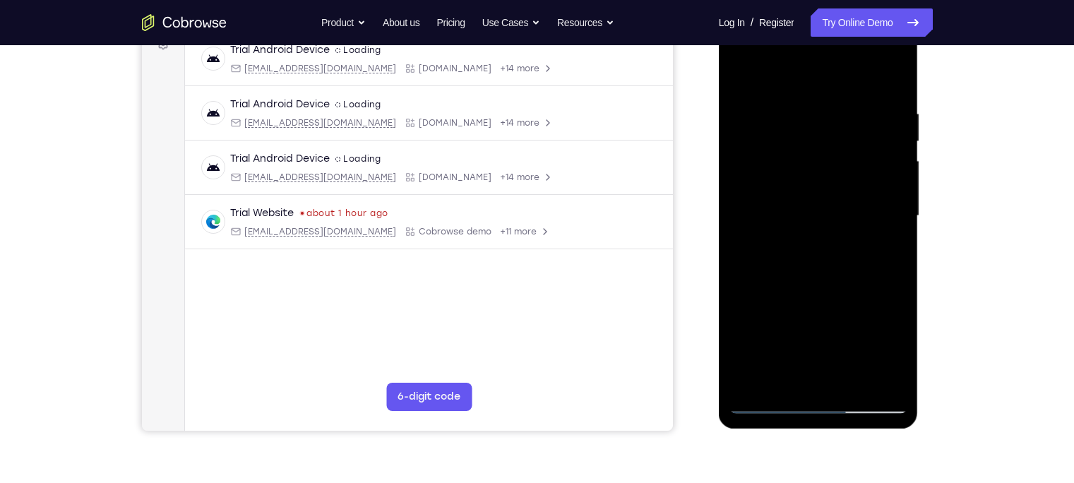
scroll to position [226, 0]
click at [793, 264] on div at bounding box center [818, 215] width 178 height 395
click at [889, 88] on div at bounding box center [818, 215] width 178 height 395
drag, startPoint x: 886, startPoint y: 121, endPoint x: 933, endPoint y: 111, distance: 48.3
click at [920, 111] on html "Online web based iOS Simulators and Android Emulators. Run iPhone, iPad, Mobile…" at bounding box center [818, 219] width 201 height 423
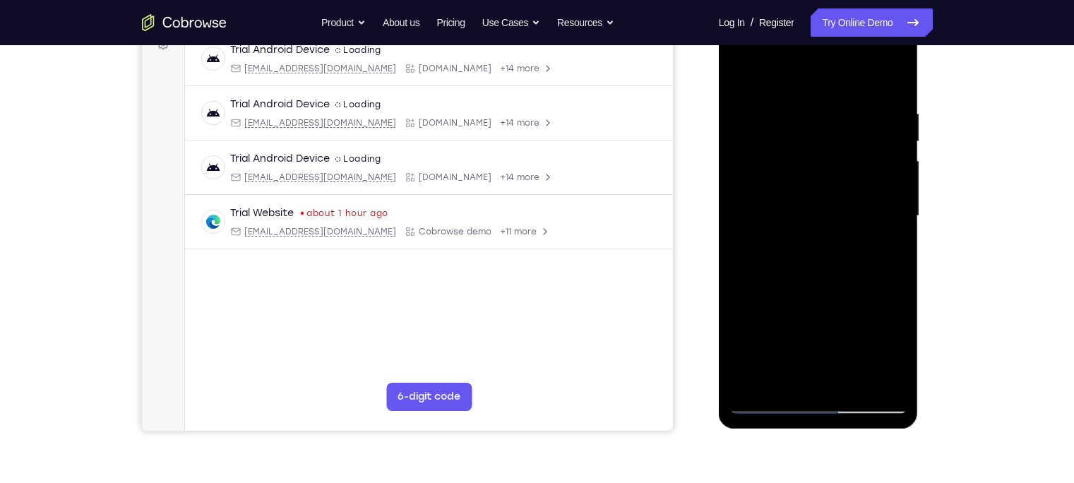
click at [814, 107] on div at bounding box center [818, 215] width 178 height 395
click at [889, 78] on div at bounding box center [818, 215] width 178 height 395
click at [855, 107] on div at bounding box center [818, 215] width 178 height 395
click at [896, 76] on div at bounding box center [818, 215] width 178 height 395
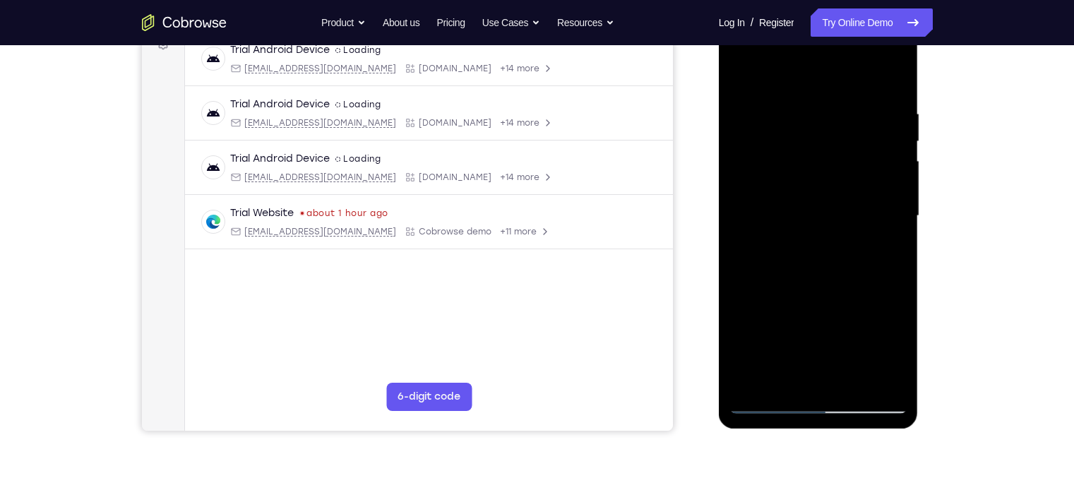
drag, startPoint x: 876, startPoint y: 91, endPoint x: 769, endPoint y: 124, distance: 111.6
click at [769, 124] on div at bounding box center [818, 215] width 178 height 395
drag, startPoint x: 849, startPoint y: 114, endPoint x: 673, endPoint y: 132, distance: 176.6
click at [718, 132] on html "Online web based iOS Simulators and Android Emulators. Run iPhone, iPad, Mobile…" at bounding box center [818, 219] width 201 height 423
drag, startPoint x: 881, startPoint y: 112, endPoint x: 784, endPoint y: 136, distance: 99.8
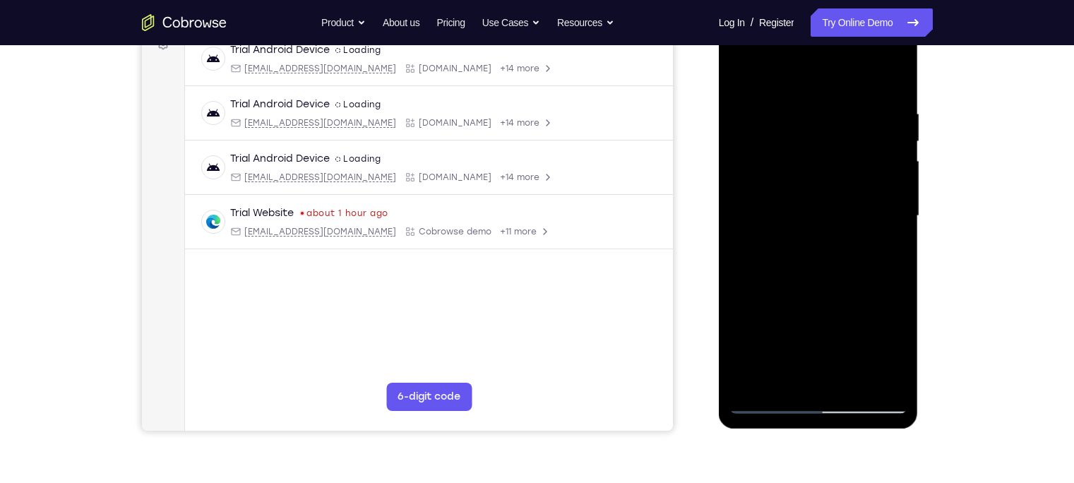
click at [784, 136] on div at bounding box center [818, 215] width 178 height 395
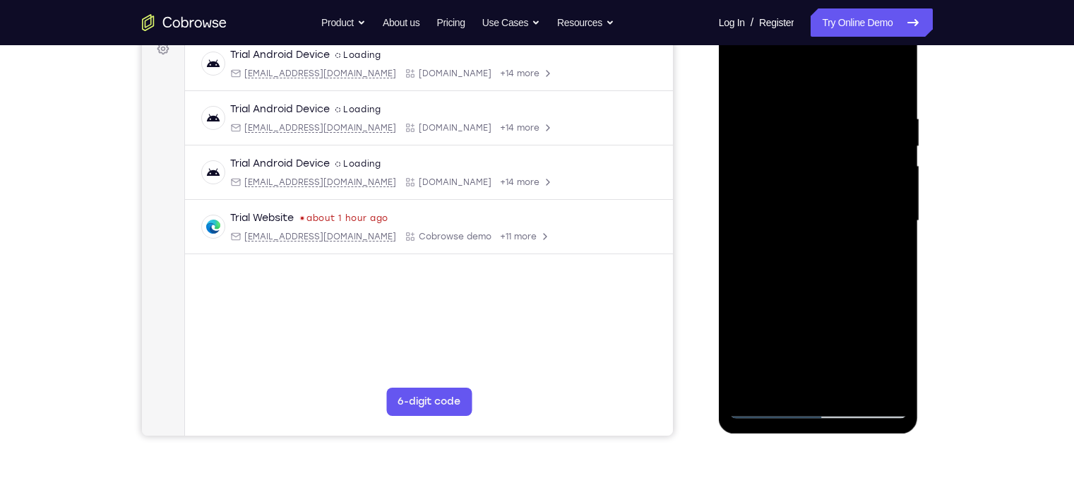
drag, startPoint x: 860, startPoint y: 104, endPoint x: 726, endPoint y: 107, distance: 134.1
click at [726, 107] on div at bounding box center [818, 223] width 200 height 421
drag, startPoint x: 850, startPoint y: 116, endPoint x: 756, endPoint y: 114, distance: 94.6
click at [756, 114] on div at bounding box center [818, 220] width 178 height 395
drag, startPoint x: 840, startPoint y: 119, endPoint x: 744, endPoint y: 121, distance: 96.0
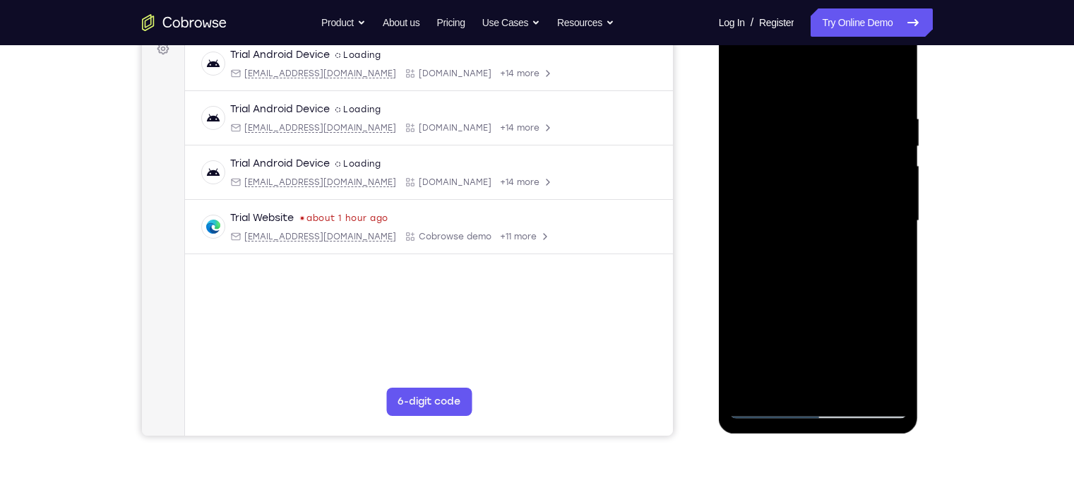
click at [744, 121] on div at bounding box center [818, 220] width 178 height 395
drag, startPoint x: 867, startPoint y: 116, endPoint x: 736, endPoint y: 97, distance: 131.9
click at [736, 97] on div at bounding box center [818, 220] width 178 height 395
click at [852, 387] on div at bounding box center [818, 220] width 178 height 395
click at [795, 289] on div at bounding box center [818, 220] width 178 height 395
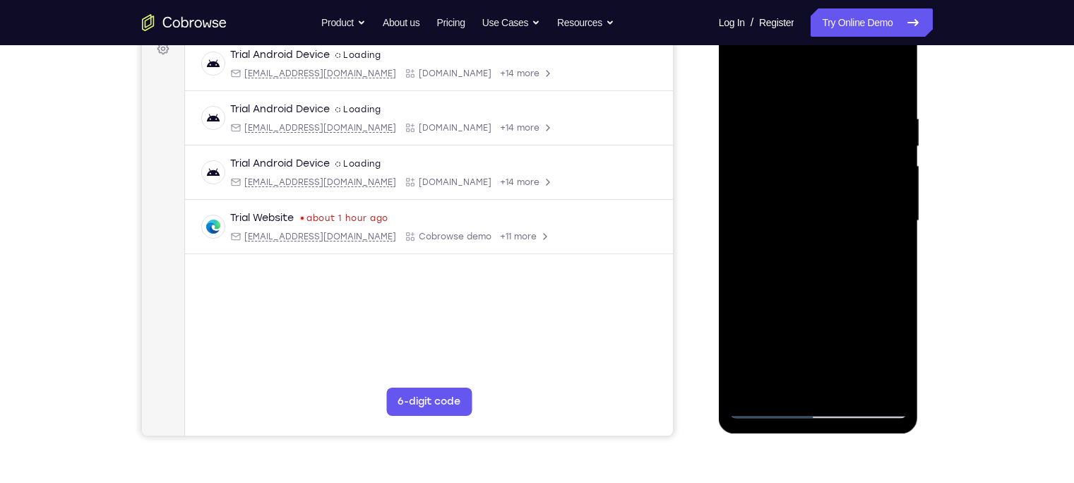
drag, startPoint x: 814, startPoint y: 330, endPoint x: 795, endPoint y: 254, distance: 78.7
click at [795, 254] on div at bounding box center [818, 220] width 178 height 395
drag, startPoint x: 790, startPoint y: 364, endPoint x: 780, endPoint y: 235, distance: 129.5
click at [780, 235] on div at bounding box center [818, 220] width 178 height 395
click at [745, 76] on div at bounding box center [818, 220] width 178 height 395
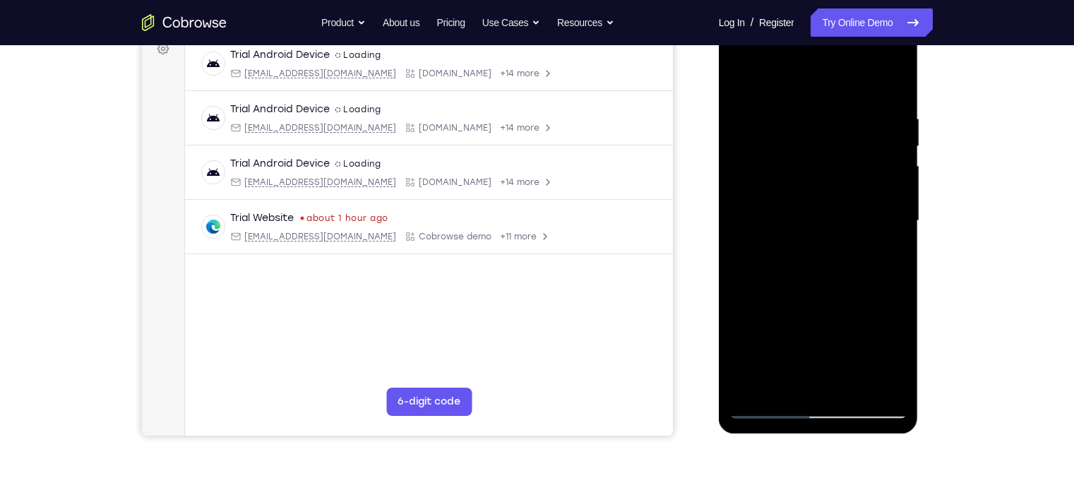
drag, startPoint x: 886, startPoint y: 113, endPoint x: 737, endPoint y: 130, distance: 149.9
click at [737, 130] on div at bounding box center [818, 220] width 178 height 395
drag, startPoint x: 862, startPoint y: 115, endPoint x: 1430, endPoint y: 122, distance: 567.5
click at [718, 110] on html "Online web based iOS Simulators and Android Emulators. Run iPhone, iPad, Mobile…" at bounding box center [818, 224] width 201 height 423
drag, startPoint x: 885, startPoint y: 116, endPoint x: 710, endPoint y: 119, distance: 175.1
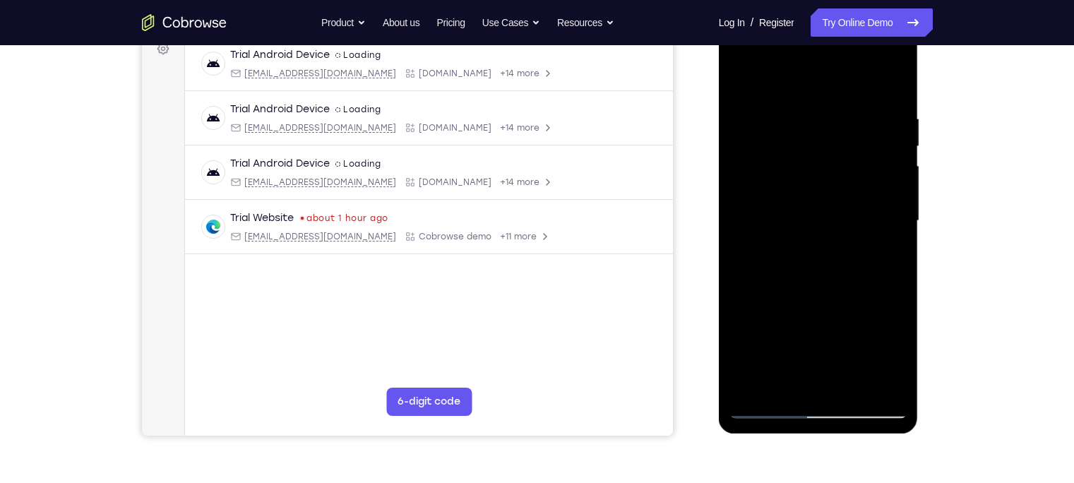
click at [718, 119] on html "Online web based iOS Simulators and Android Emulators. Run iPhone, iPad, Mobile…" at bounding box center [818, 224] width 201 height 423
drag, startPoint x: 877, startPoint y: 107, endPoint x: 692, endPoint y: 112, distance: 185.0
click at [718, 112] on html "Online web based iOS Simulators and Android Emulators. Run iPhone, iPad, Mobile…" at bounding box center [818, 224] width 201 height 423
click at [743, 104] on div at bounding box center [818, 220] width 178 height 395
click at [888, 157] on div at bounding box center [818, 220] width 178 height 395
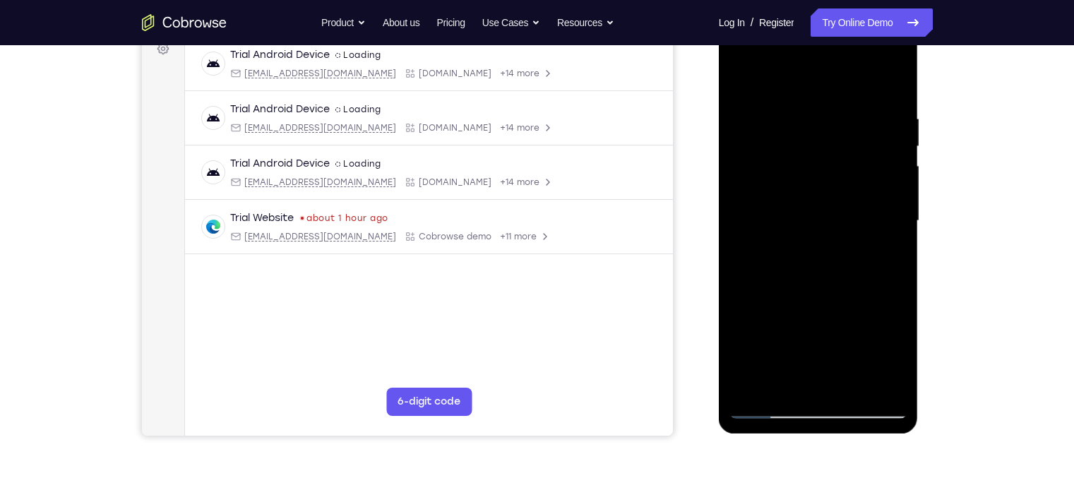
click at [892, 85] on div at bounding box center [818, 220] width 178 height 395
drag, startPoint x: 866, startPoint y: 113, endPoint x: 707, endPoint y: 118, distance: 158.9
click at [718, 118] on html "Online web based iOS Simulators and Android Emulators. Run iPhone, iPad, Mobile…" at bounding box center [818, 224] width 201 height 423
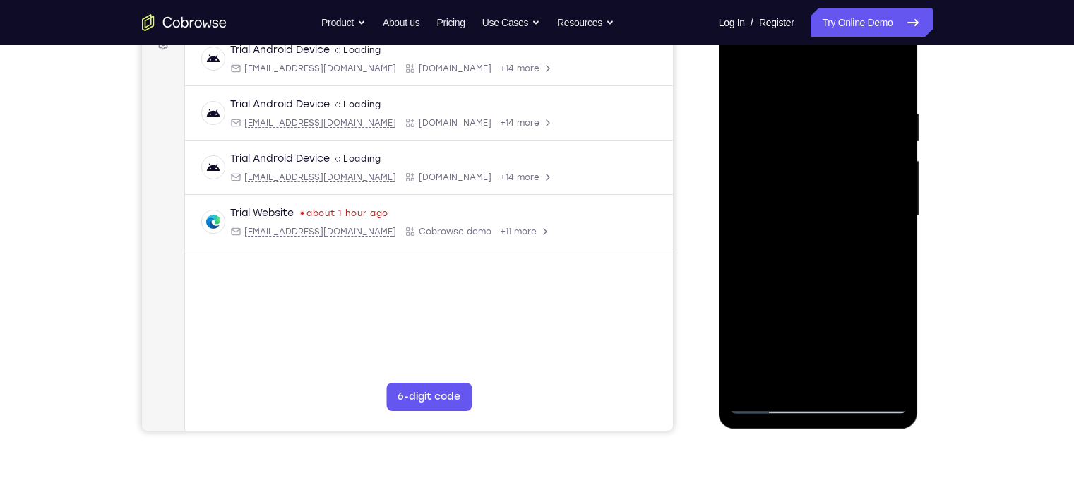
scroll to position [219, 0]
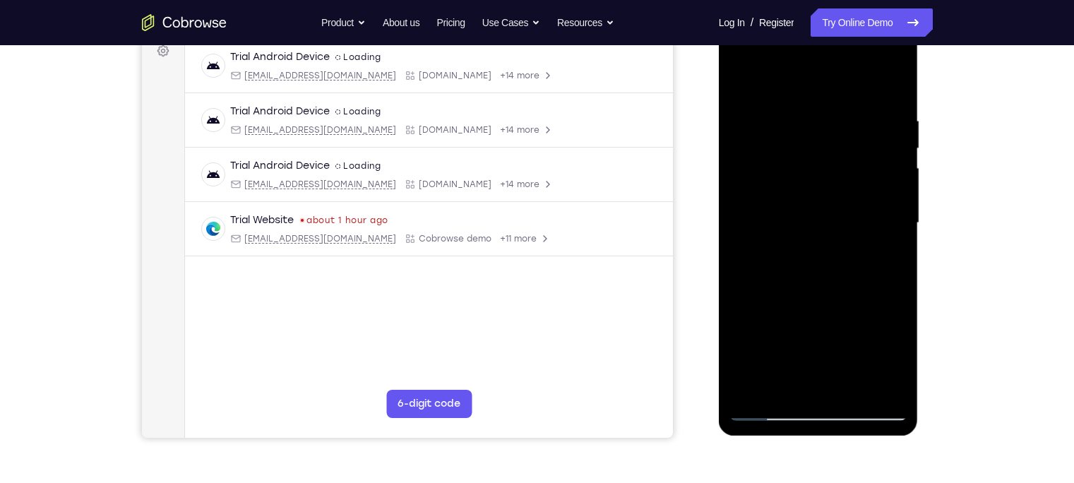
click at [892, 386] on div at bounding box center [818, 222] width 178 height 395
click at [781, 392] on div at bounding box center [818, 222] width 178 height 395
click at [753, 128] on div at bounding box center [818, 222] width 178 height 395
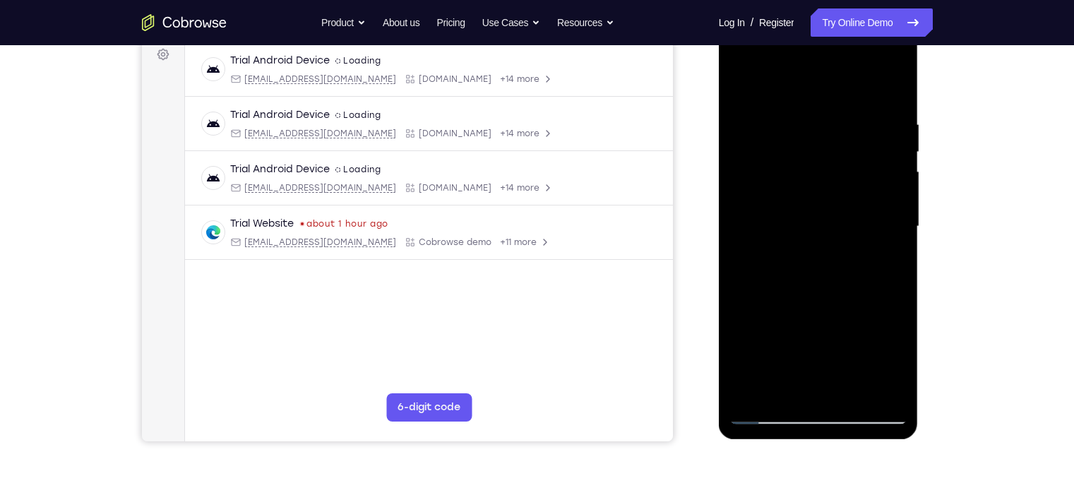
scroll to position [215, 0]
click at [812, 158] on div at bounding box center [818, 227] width 178 height 395
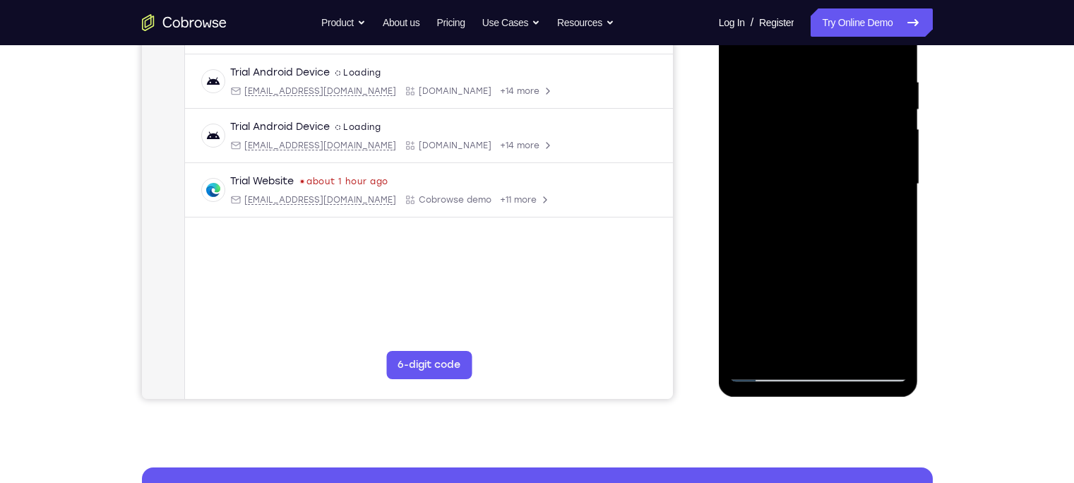
scroll to position [258, 0]
click at [766, 370] on div at bounding box center [818, 184] width 178 height 395
click at [764, 362] on div at bounding box center [818, 184] width 178 height 395
click at [764, 373] on div at bounding box center [818, 184] width 178 height 395
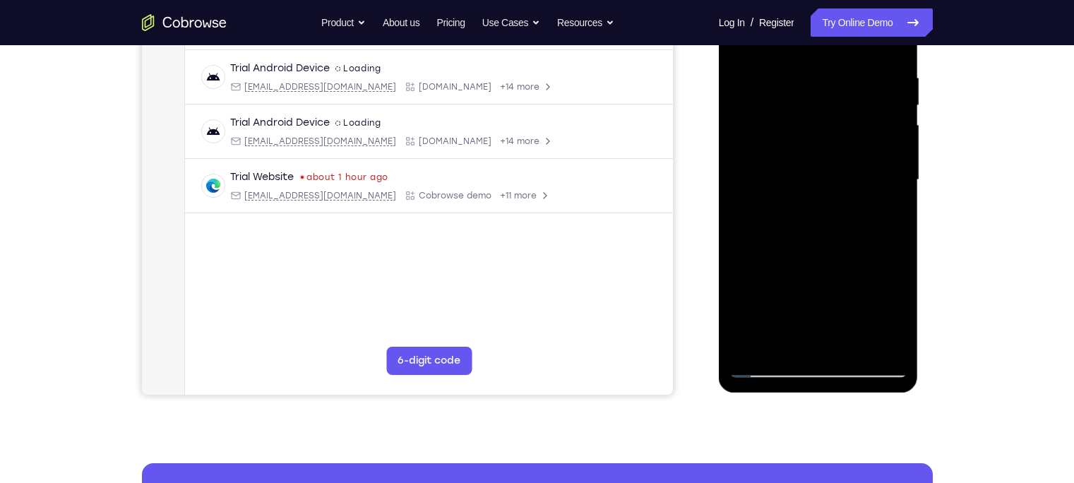
scroll to position [270, 0]
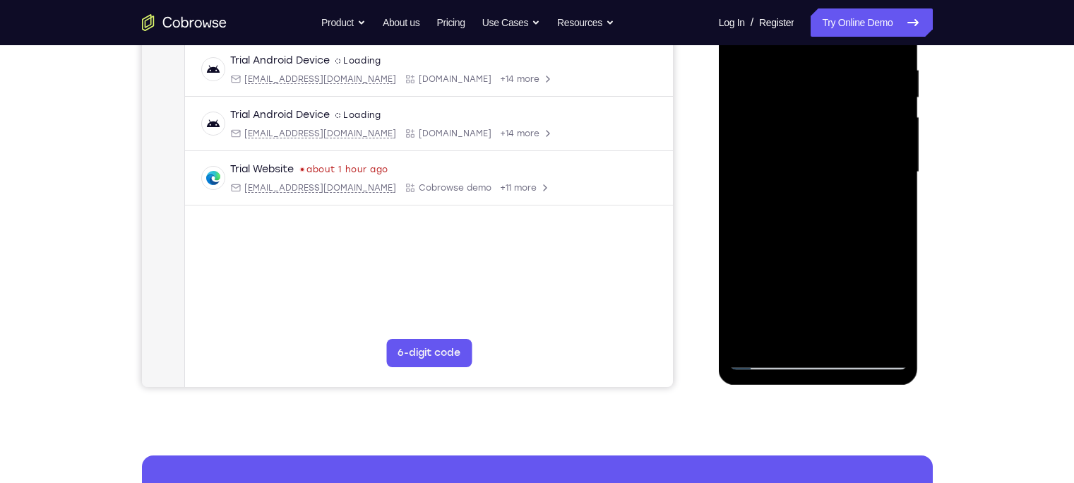
click at [771, 356] on div at bounding box center [818, 172] width 178 height 395
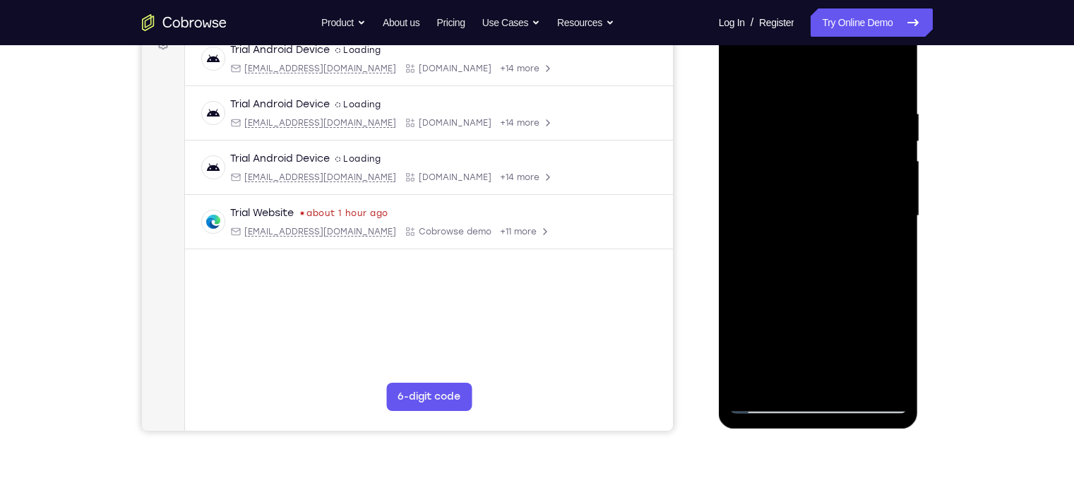
scroll to position [221, 0]
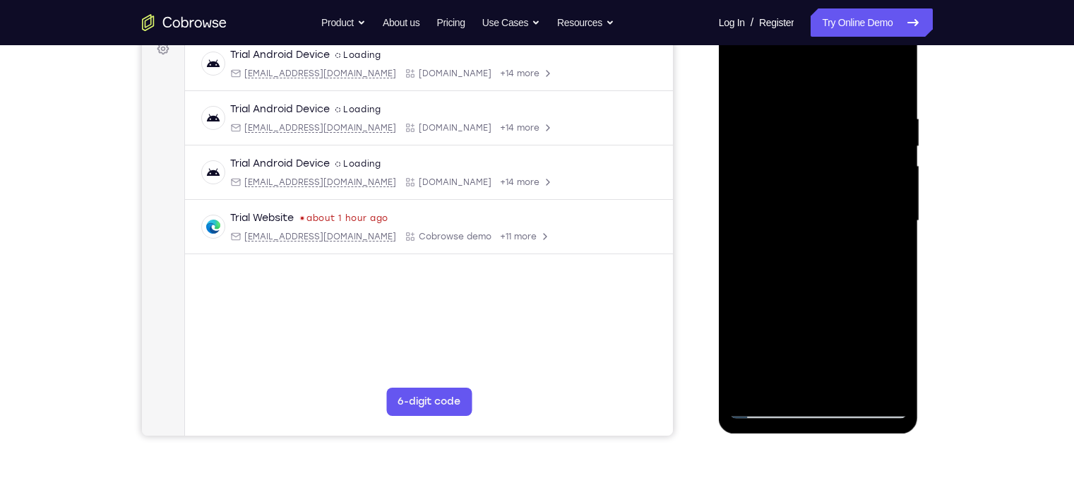
click at [781, 392] on div at bounding box center [818, 220] width 178 height 395
click at [872, 239] on div at bounding box center [818, 220] width 178 height 395
click at [761, 385] on div at bounding box center [818, 220] width 178 height 395
drag, startPoint x: 824, startPoint y: 337, endPoint x: 816, endPoint y: 136, distance: 200.6
click at [816, 136] on div at bounding box center [818, 220] width 178 height 395
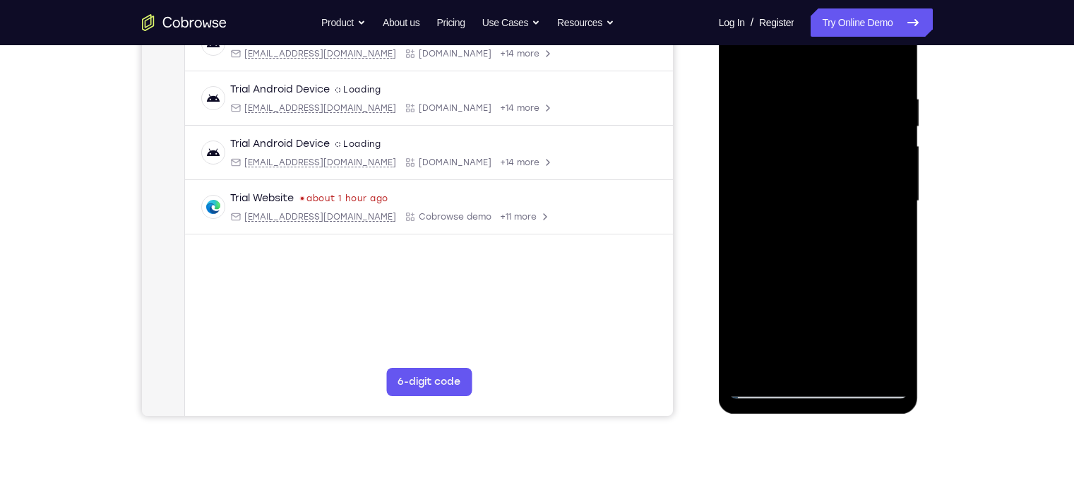
scroll to position [239, 0]
drag, startPoint x: 837, startPoint y: 291, endPoint x: 812, endPoint y: 122, distance: 170.5
click at [812, 122] on div at bounding box center [818, 202] width 178 height 395
drag, startPoint x: 832, startPoint y: 318, endPoint x: 785, endPoint y: 54, distance: 268.2
click at [785, 54] on div at bounding box center [818, 202] width 178 height 395
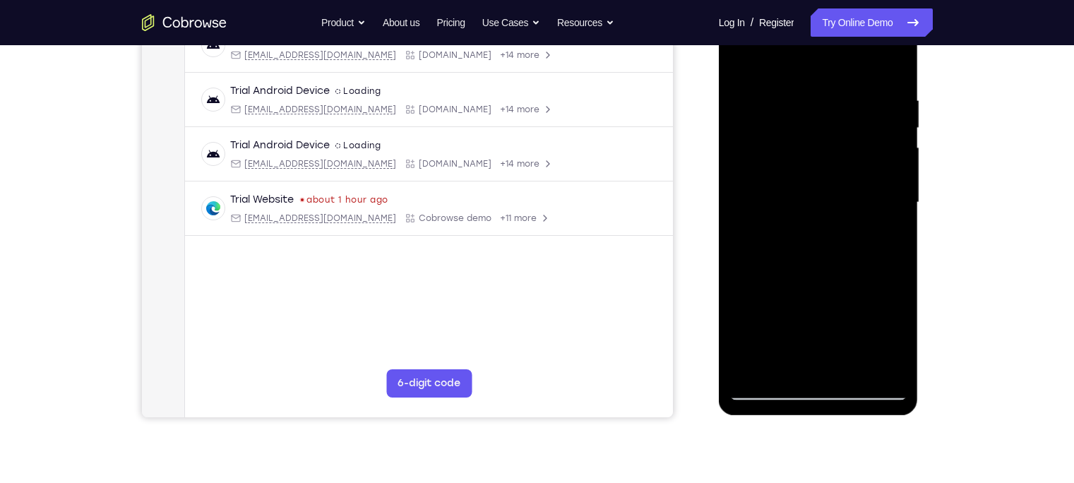
drag, startPoint x: 853, startPoint y: 307, endPoint x: 778, endPoint y: 102, distance: 218.3
click at [778, 102] on div at bounding box center [818, 202] width 178 height 395
drag, startPoint x: 822, startPoint y: 282, endPoint x: 783, endPoint y: 113, distance: 173.1
click at [783, 113] on div at bounding box center [818, 202] width 178 height 395
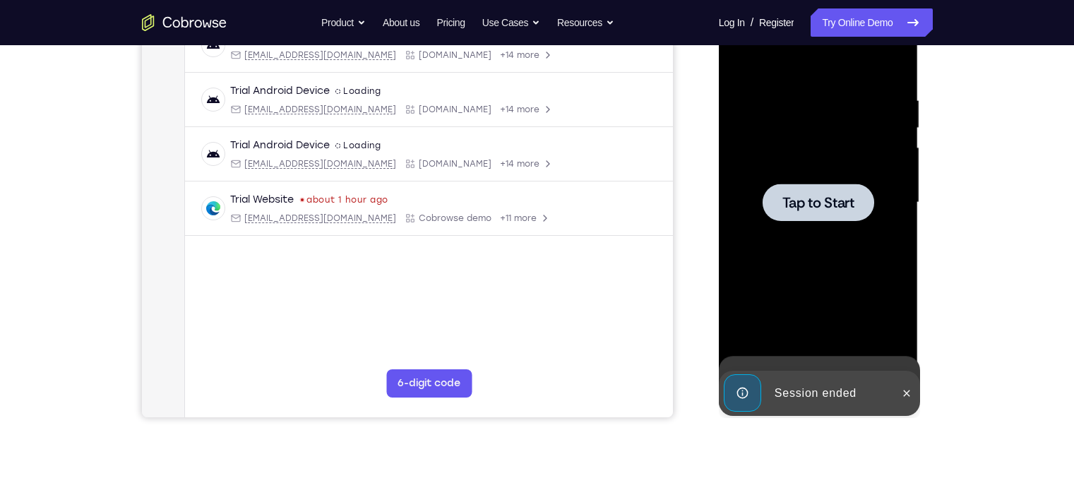
drag, startPoint x: 819, startPoint y: 307, endPoint x: 786, endPoint y: 155, distance: 156.0
